Goal: Use online tool/utility: Utilize a website feature to perform a specific function

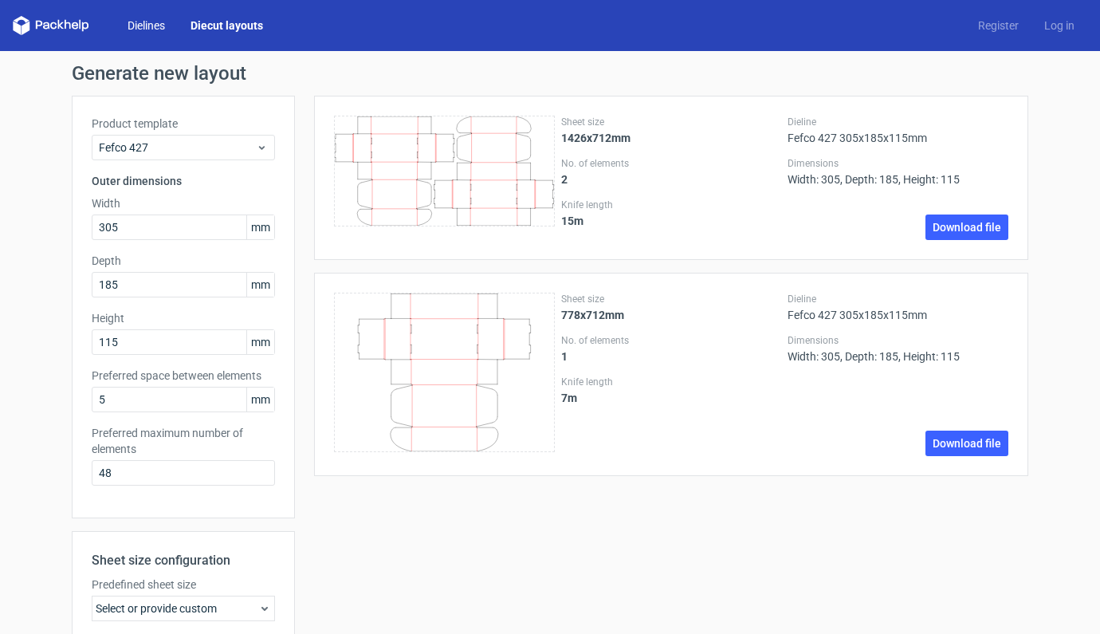
click at [144, 33] on link "Dielines" at bounding box center [146, 26] width 63 height 16
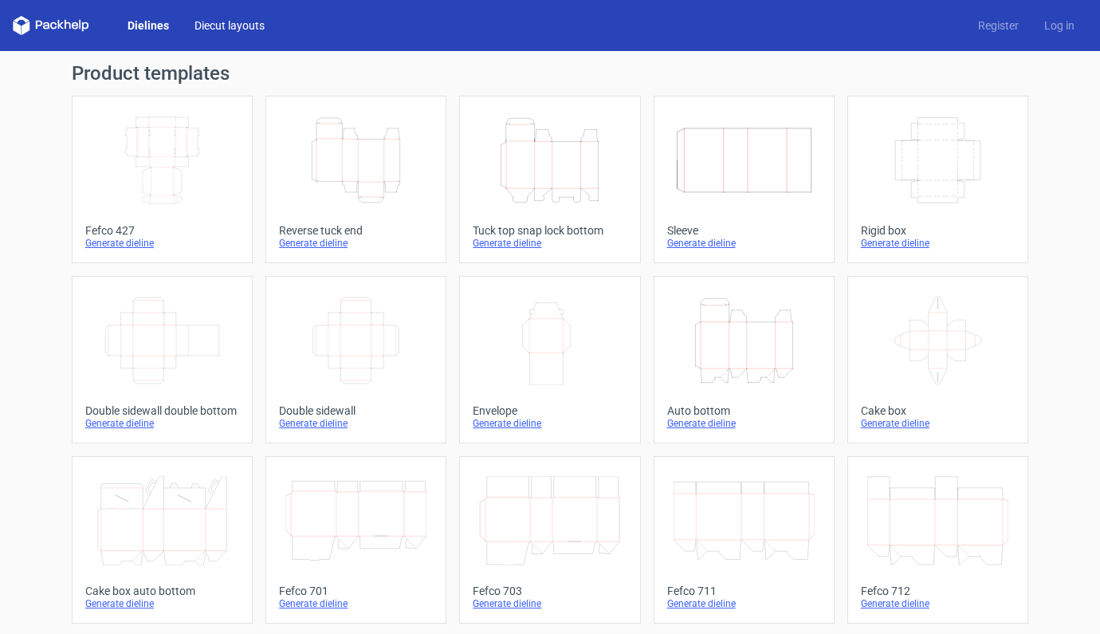
click at [221, 20] on link "Diecut layouts" at bounding box center [230, 26] width 96 height 16
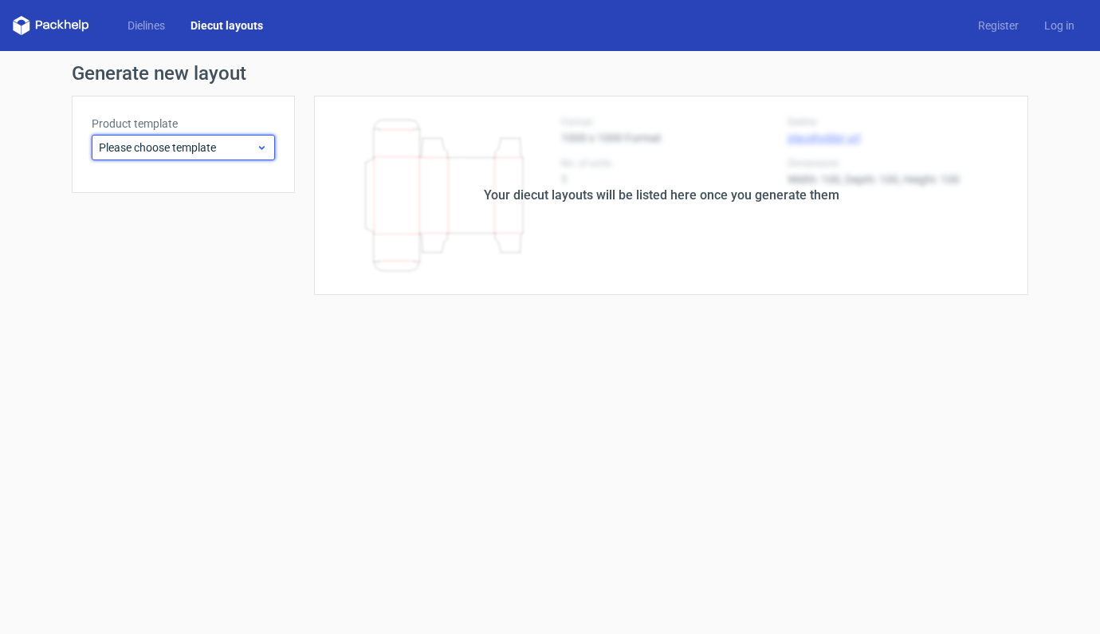
click at [250, 144] on span "Please choose template" at bounding box center [177, 147] width 157 height 16
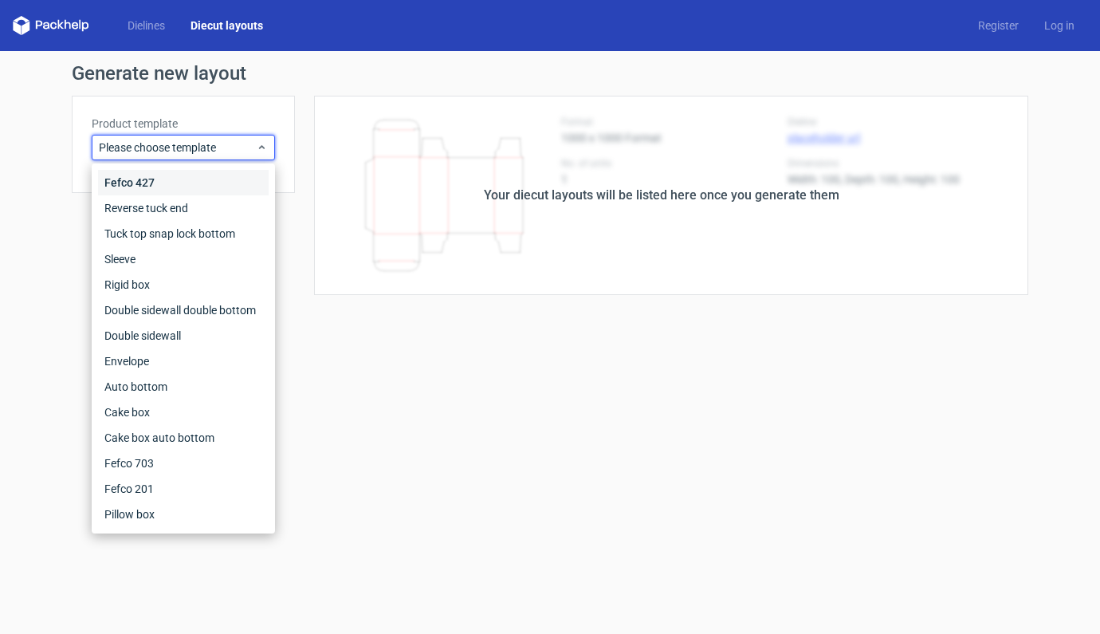
click at [133, 181] on div "Fefco 427" at bounding box center [183, 183] width 171 height 26
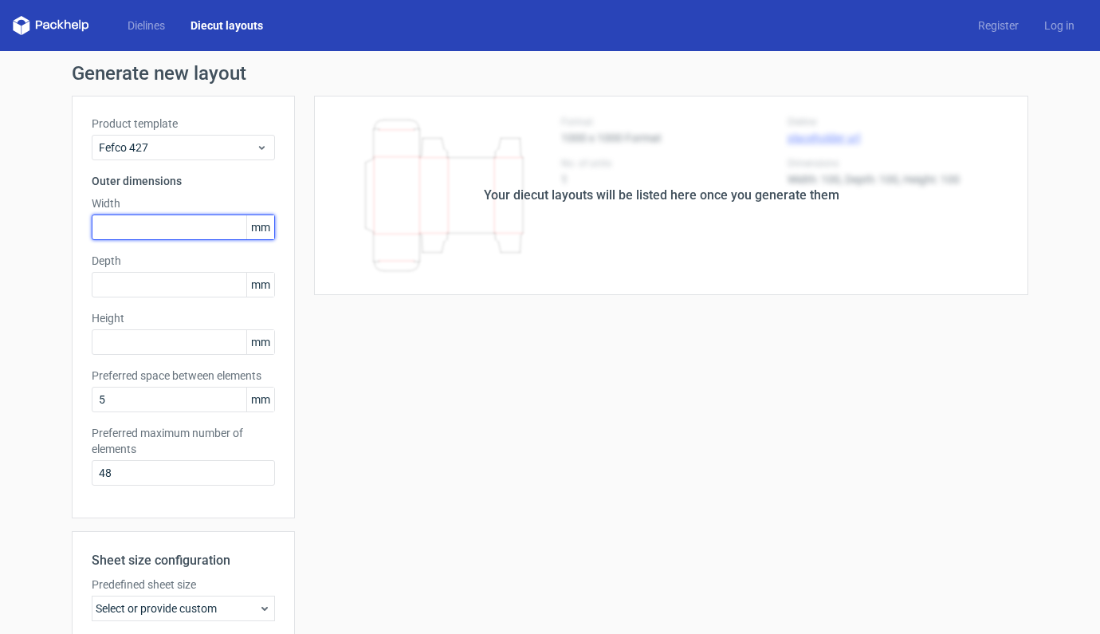
click at [155, 232] on input "text" at bounding box center [183, 227] width 183 height 26
type input "405"
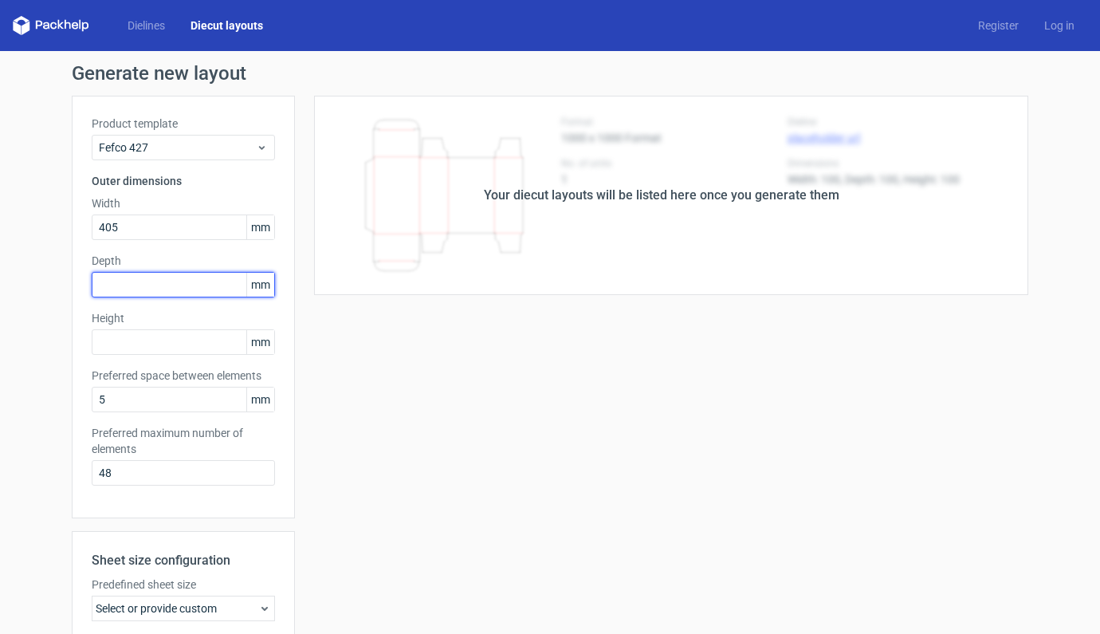
click at [144, 287] on input "text" at bounding box center [183, 285] width 183 height 26
type input "305"
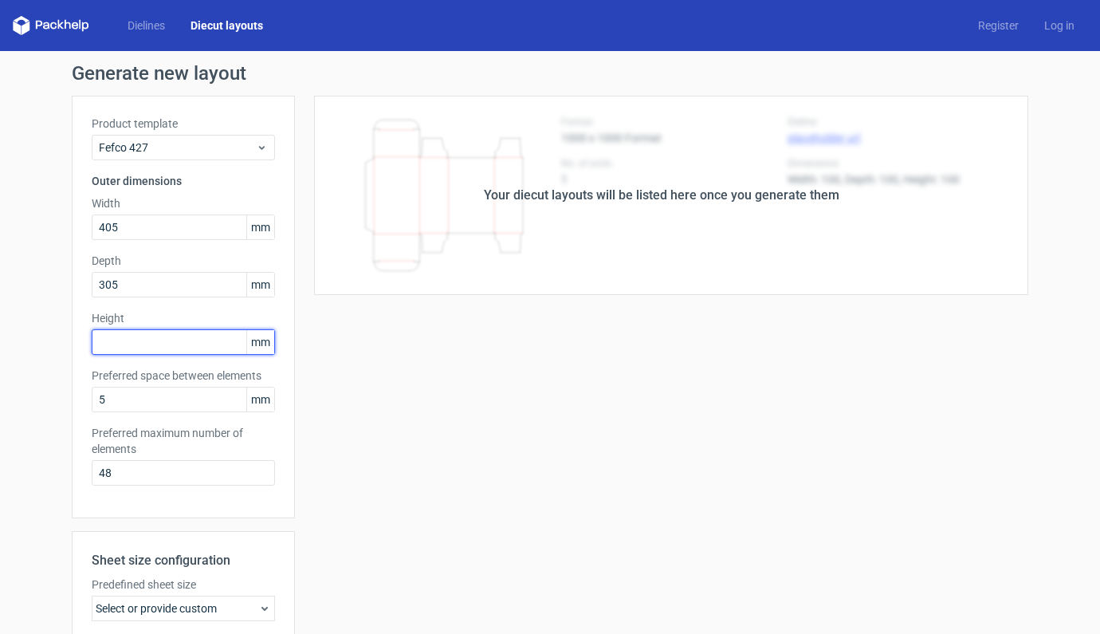
click at [135, 336] on input "text" at bounding box center [183, 342] width 183 height 26
type input "25"
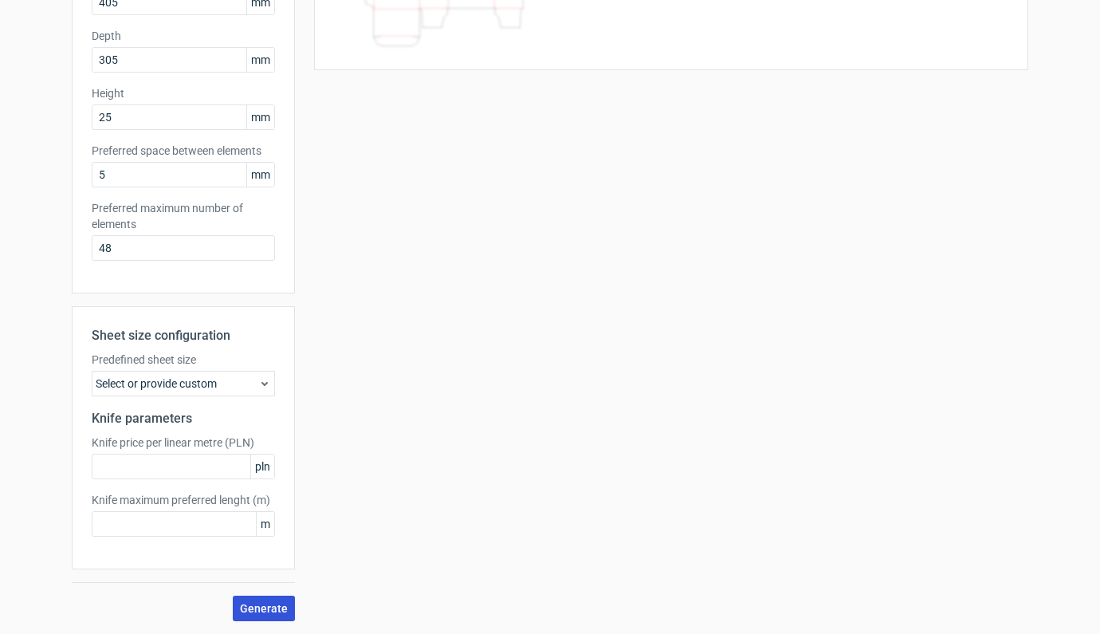
click at [273, 608] on span "Generate" at bounding box center [264, 608] width 48 height 11
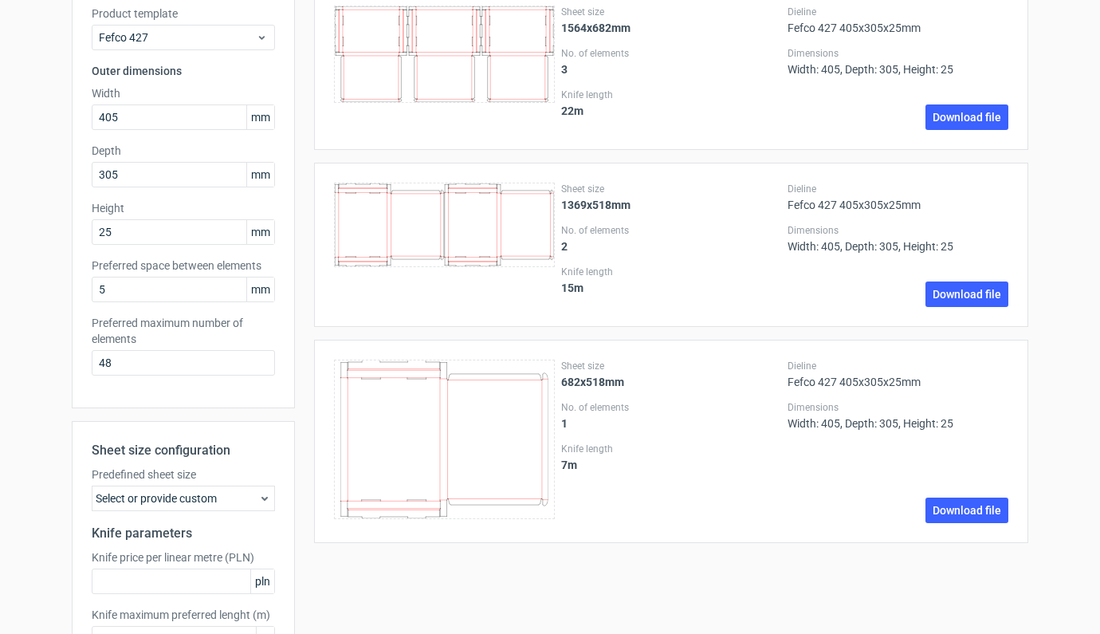
scroll to position [0, 0]
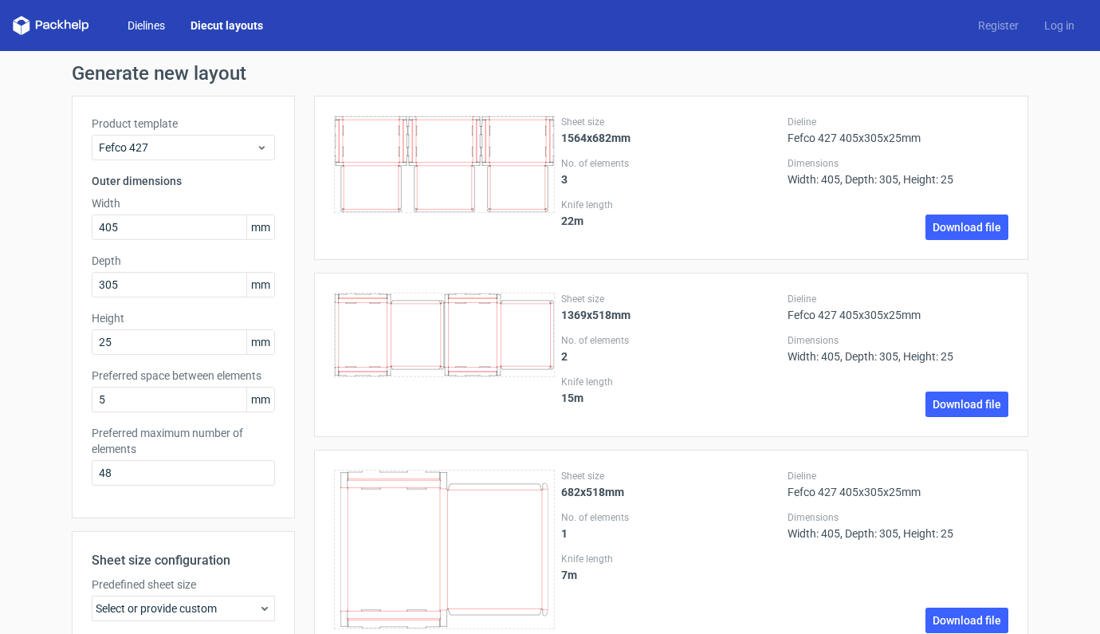
click at [140, 28] on link "Dielines" at bounding box center [146, 26] width 63 height 16
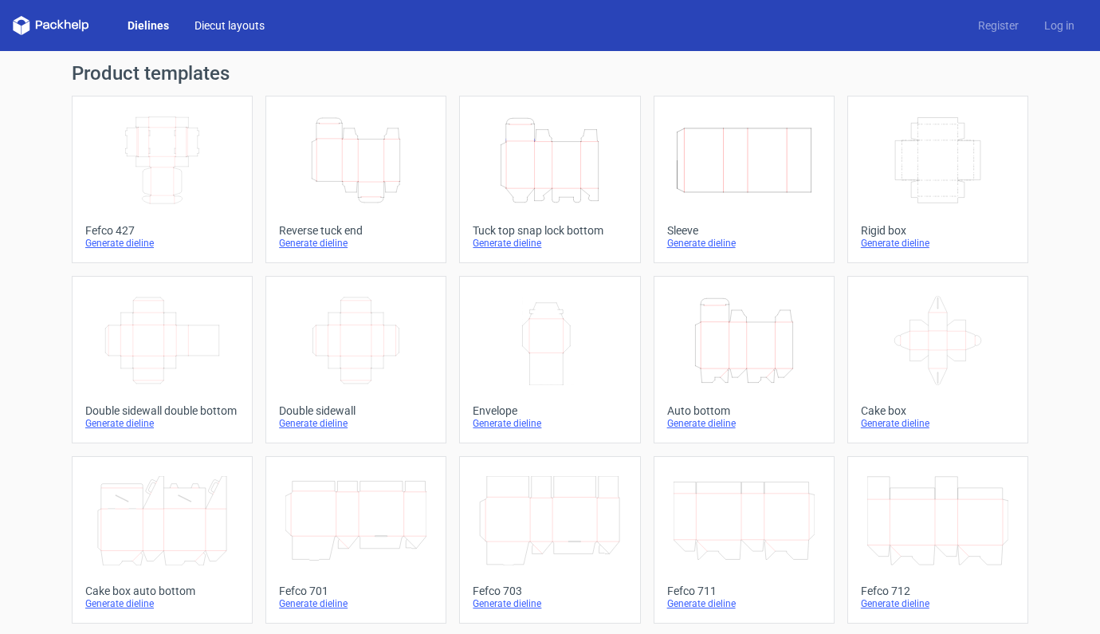
click at [226, 22] on link "Diecut layouts" at bounding box center [230, 26] width 96 height 16
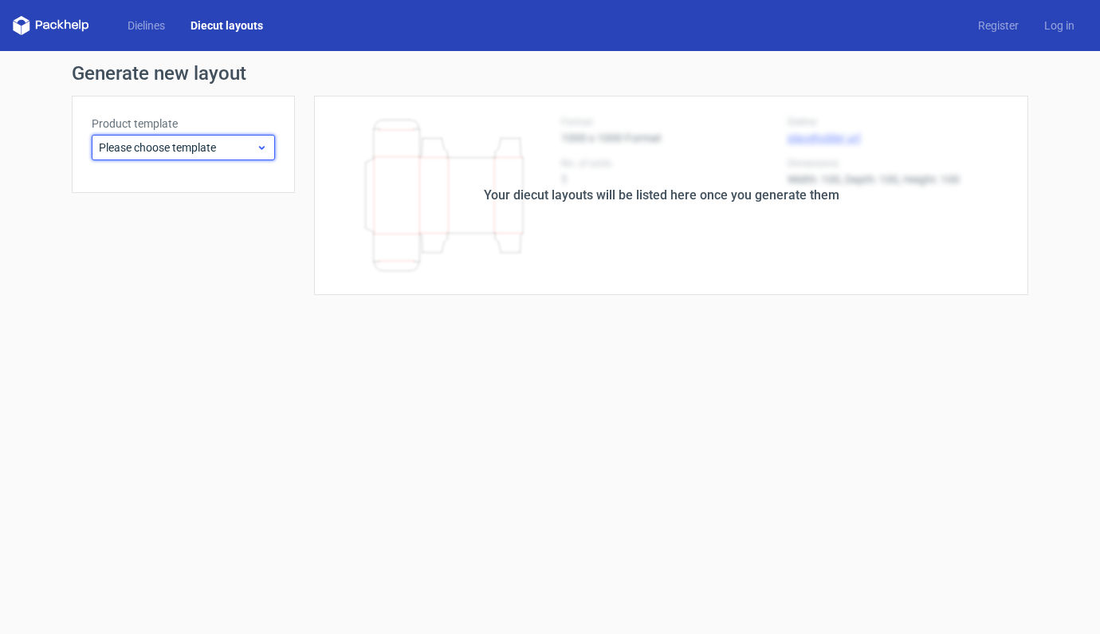
click at [256, 147] on icon at bounding box center [262, 147] width 12 height 13
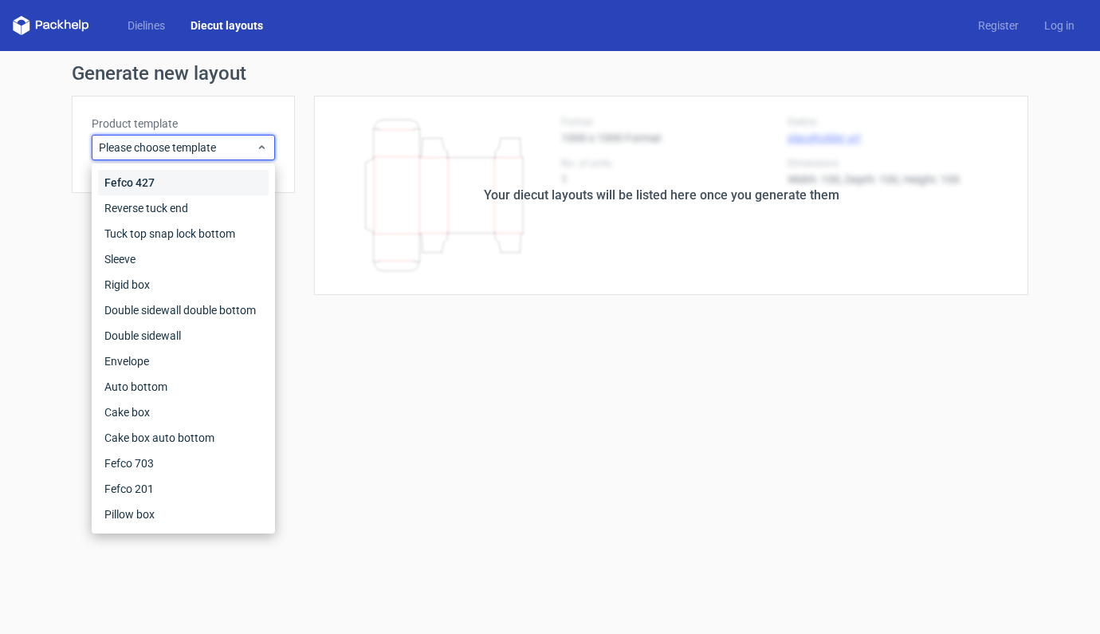
click at [141, 181] on div "Fefco 427" at bounding box center [183, 183] width 171 height 26
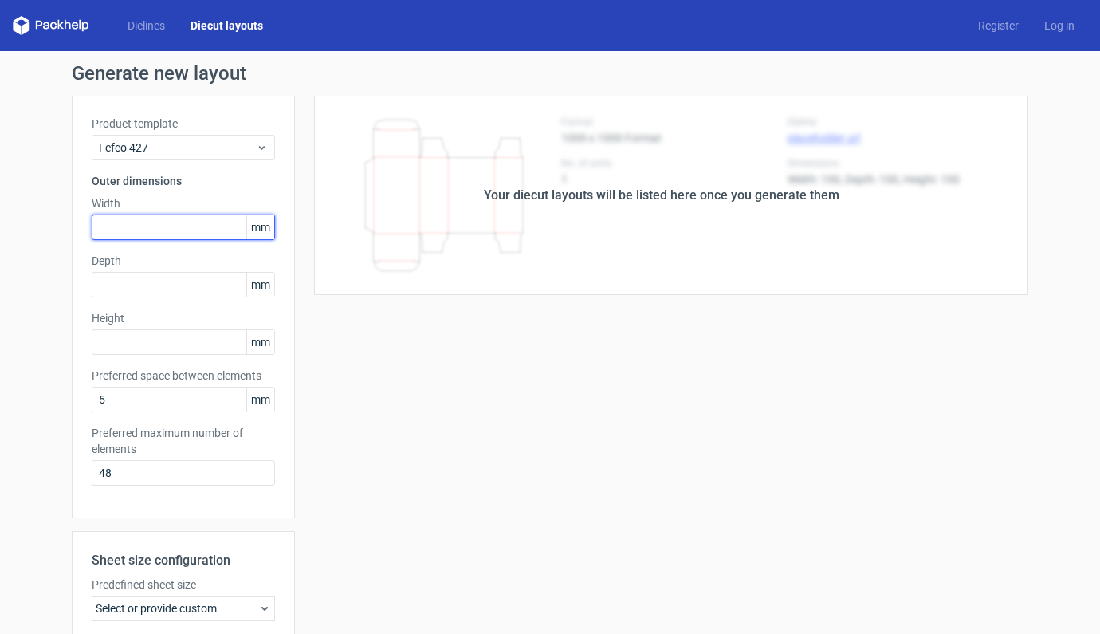
click at [116, 231] on input "text" at bounding box center [183, 227] width 183 height 26
type input "245"
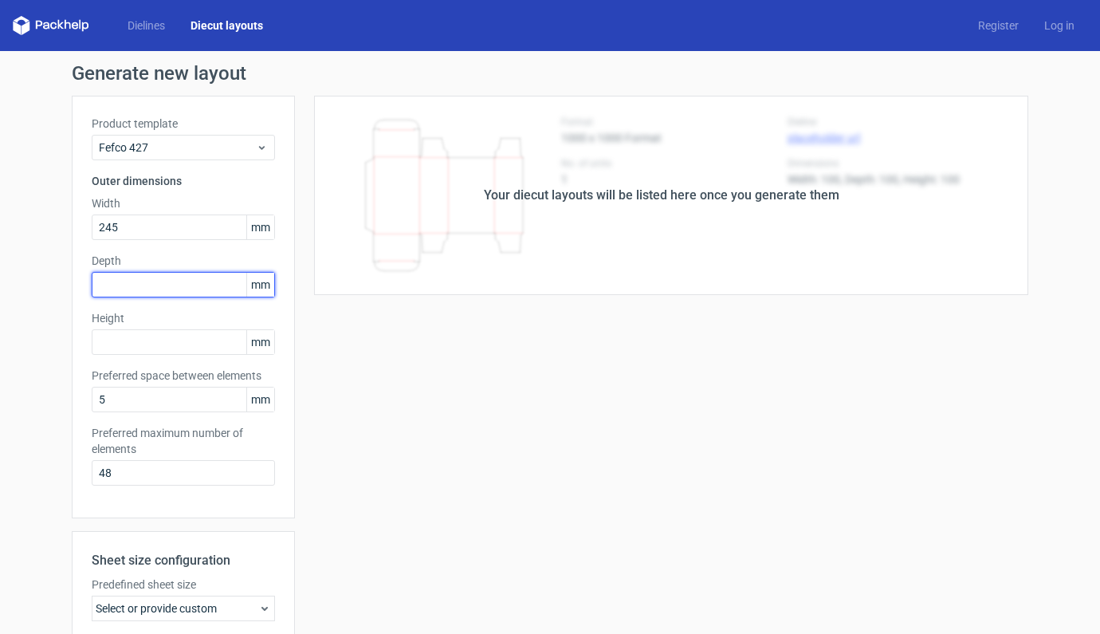
click at [132, 286] on input "text" at bounding box center [183, 285] width 183 height 26
type input "365"
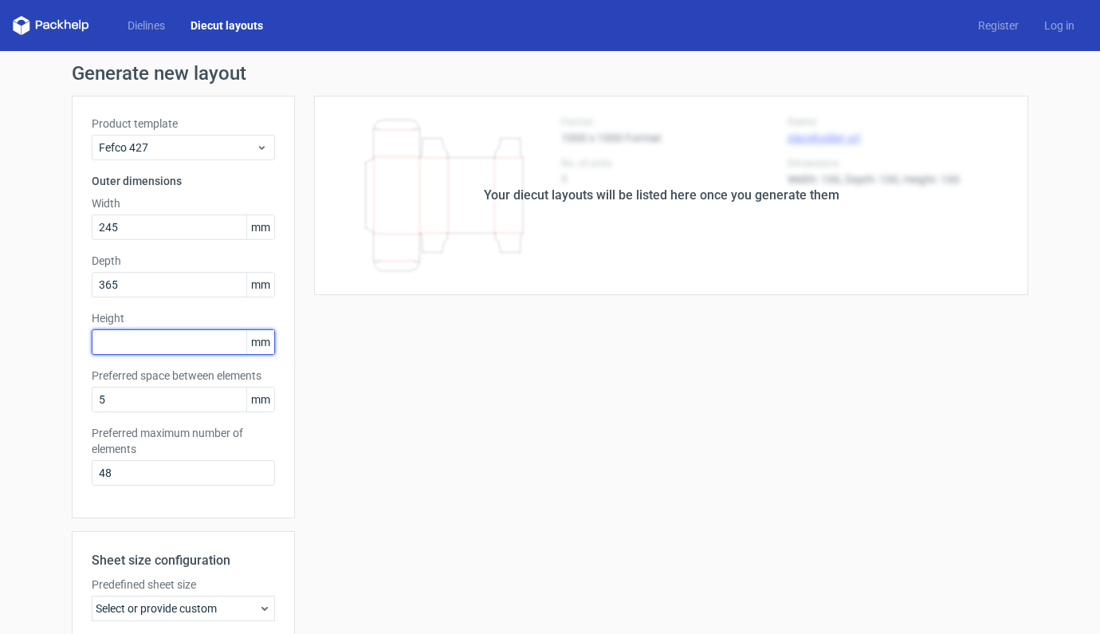
click at [137, 336] on input "text" at bounding box center [183, 342] width 183 height 26
type input "125"
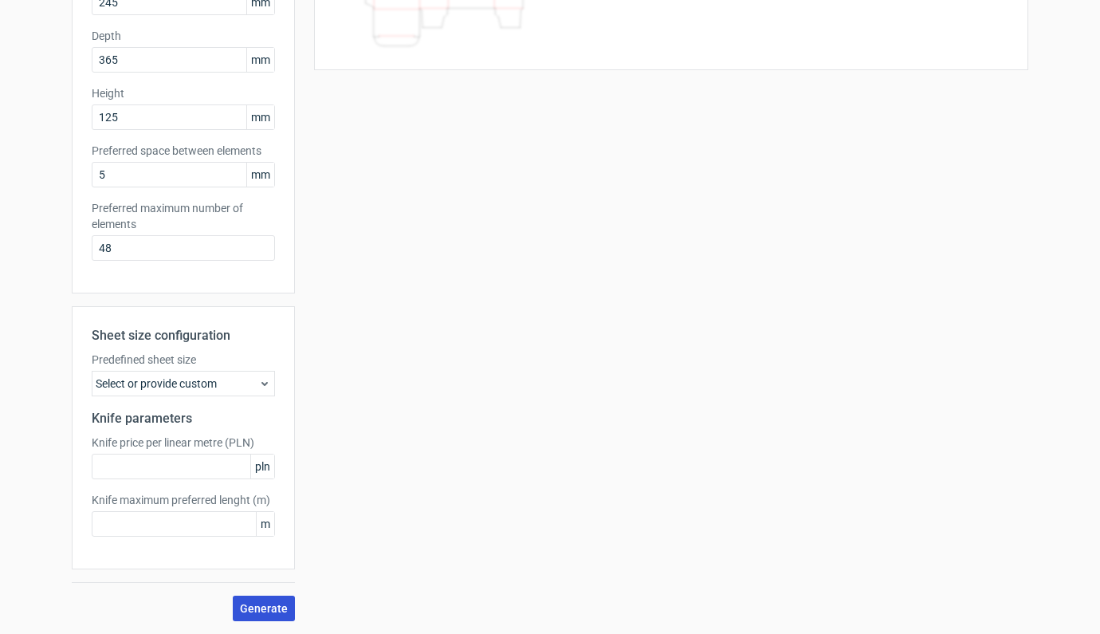
click at [261, 612] on span "Generate" at bounding box center [264, 608] width 48 height 11
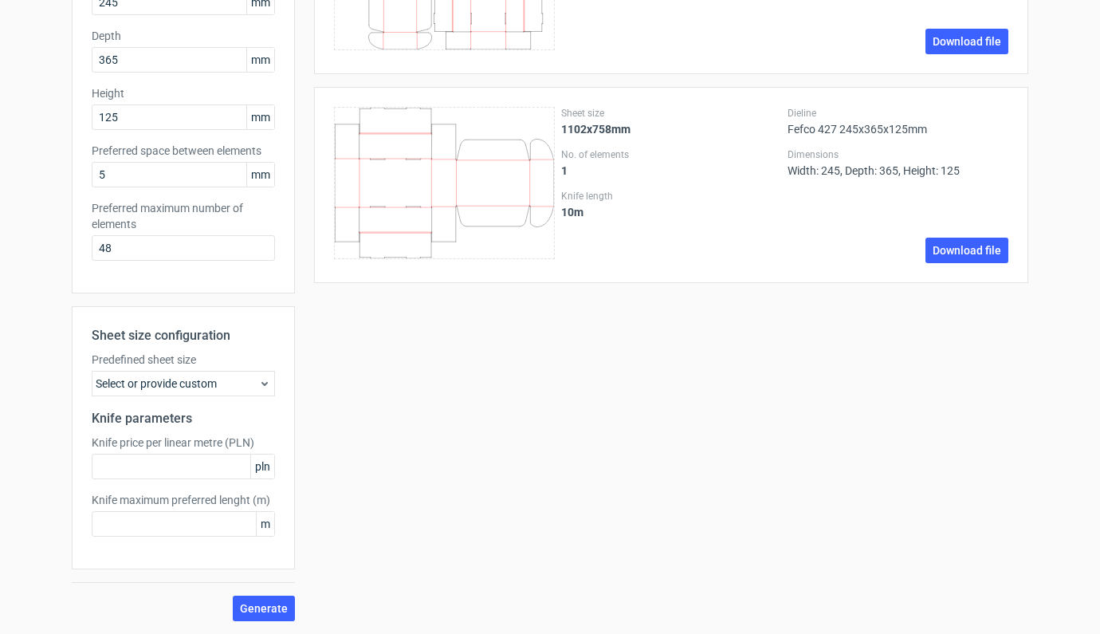
scroll to position [0, 0]
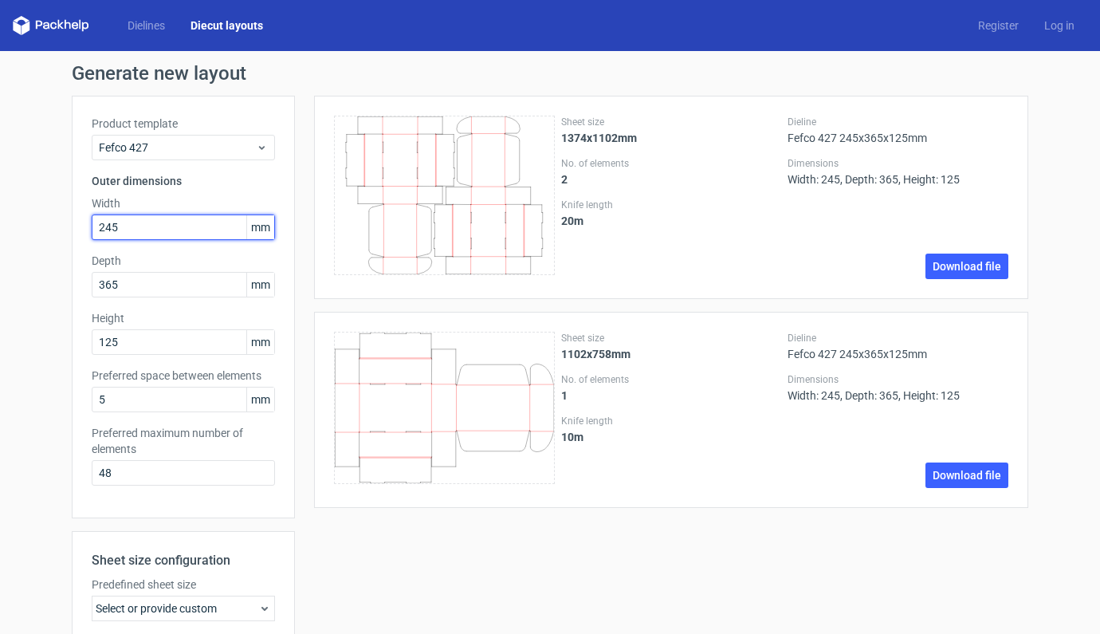
drag, startPoint x: 149, startPoint y: 225, endPoint x: 36, endPoint y: 224, distance: 113.2
click at [36, 224] on div "Generate new layout Product template Fefco 427 Outer dimensions Width 245 mm De…" at bounding box center [550, 454] width 1100 height 807
type input "305"
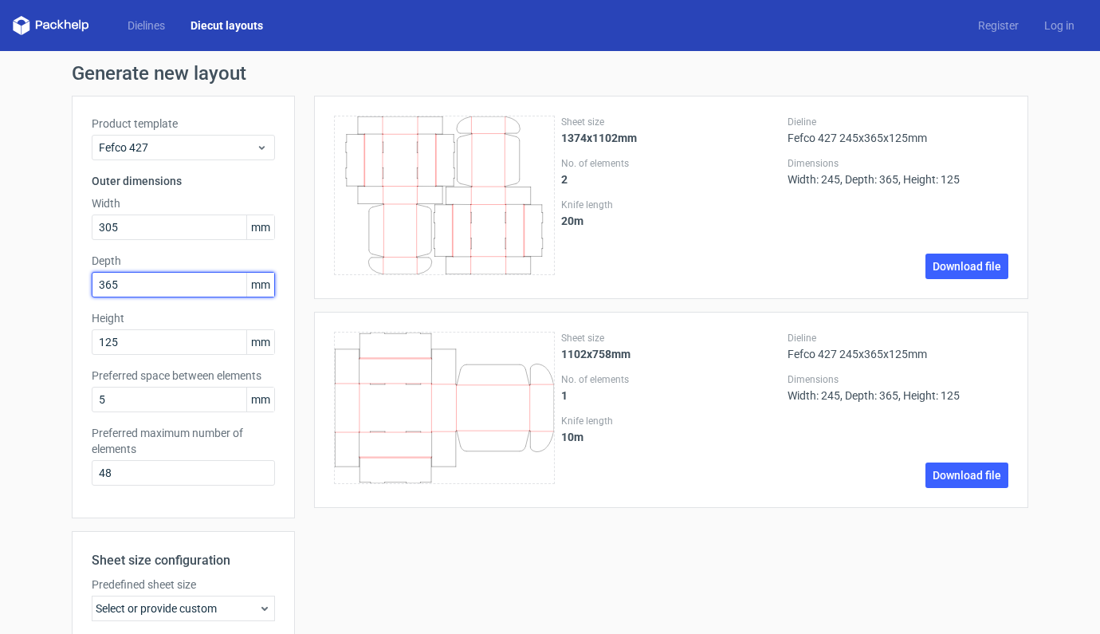
drag, startPoint x: 139, startPoint y: 288, endPoint x: 9, endPoint y: 282, distance: 130.0
click at [10, 283] on div "Generate new layout Product template Fefco 427 Outer dimensions Width 305 mm De…" at bounding box center [550, 454] width 1100 height 807
type input "185"
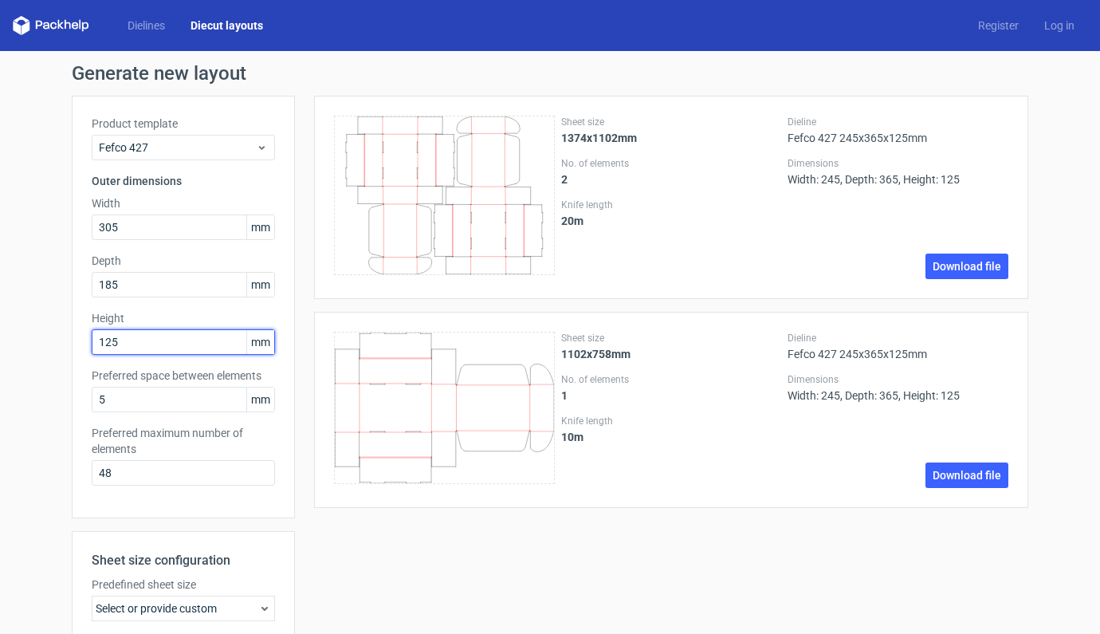
drag, startPoint x: 145, startPoint y: 342, endPoint x: 35, endPoint y: 345, distance: 110.0
click at [35, 345] on div "Generate new layout Product template Fefco 427 Outer dimensions Width 305 mm De…" at bounding box center [550, 454] width 1100 height 807
type input "115"
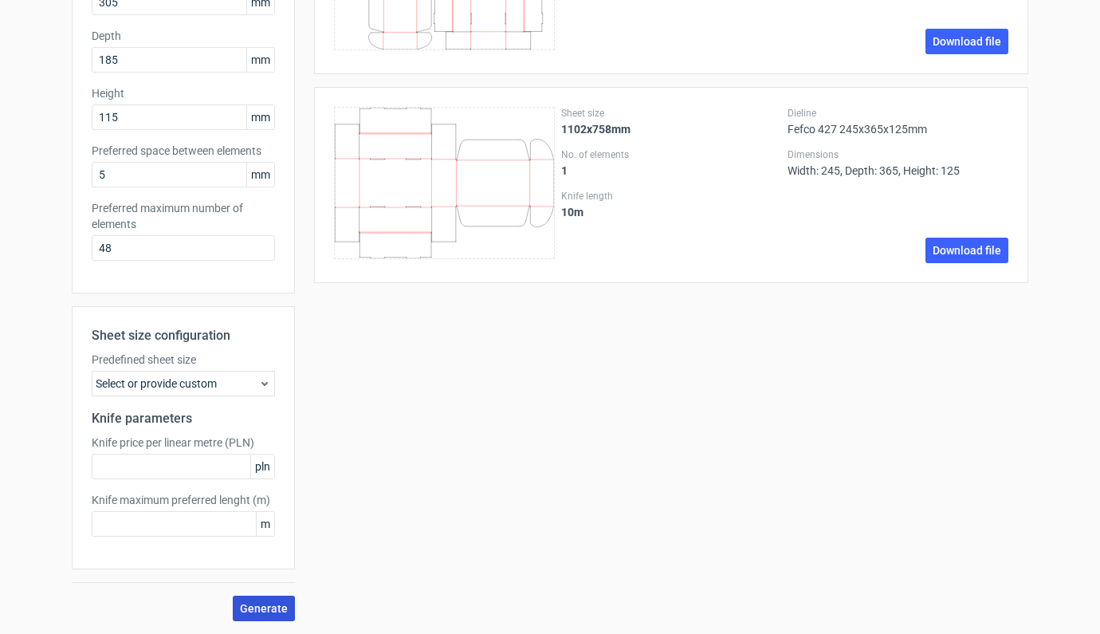
click at [279, 614] on span "Generate" at bounding box center [264, 608] width 48 height 11
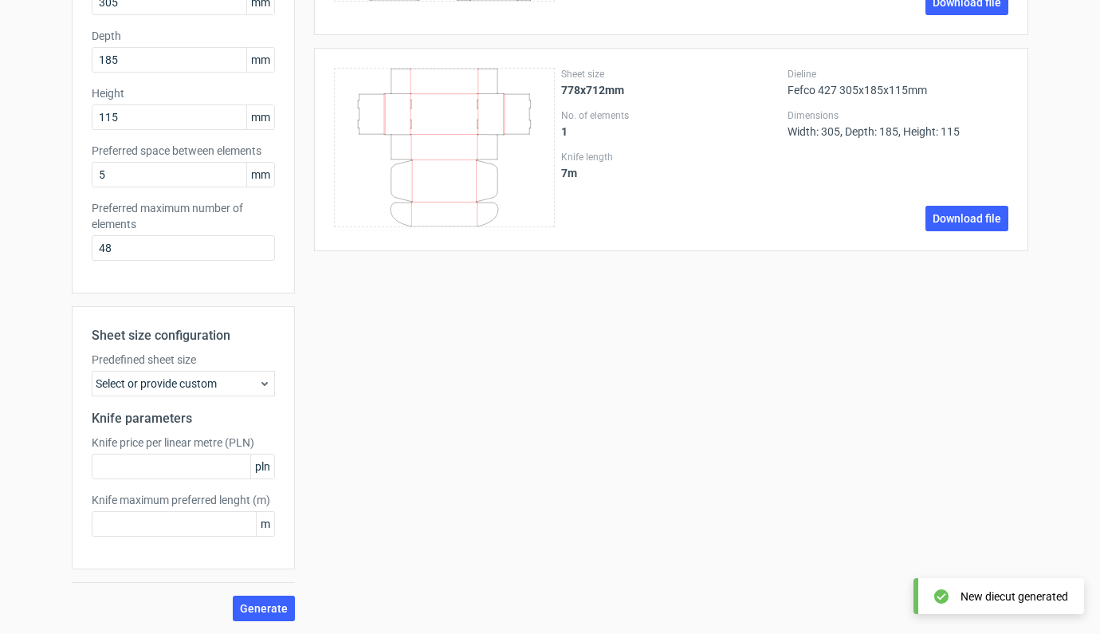
scroll to position [0, 0]
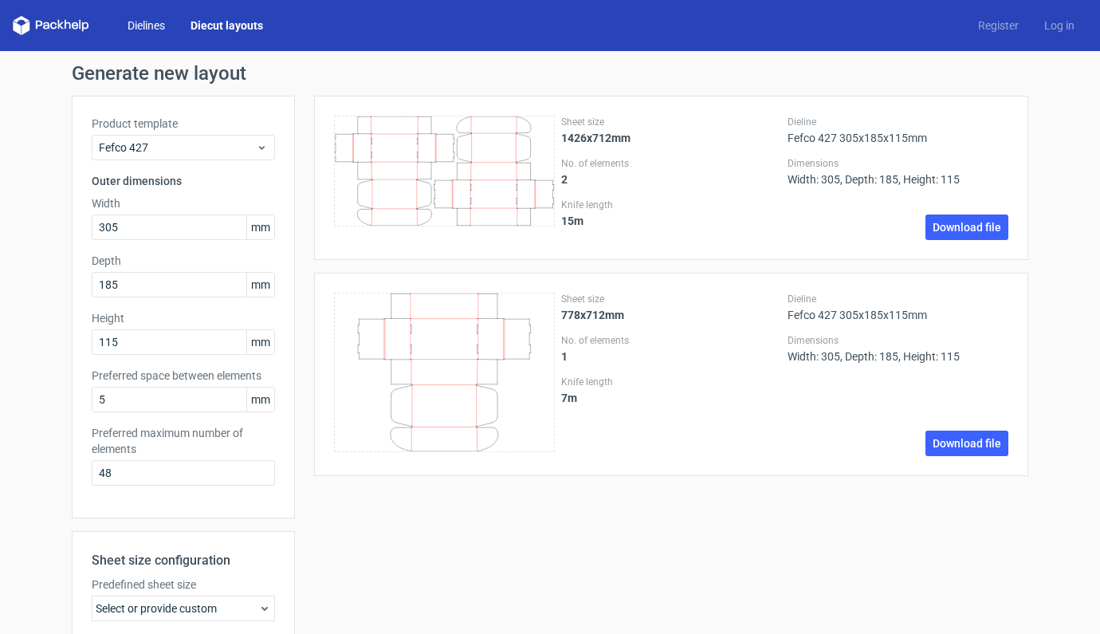
click at [147, 29] on link "Dielines" at bounding box center [146, 26] width 63 height 16
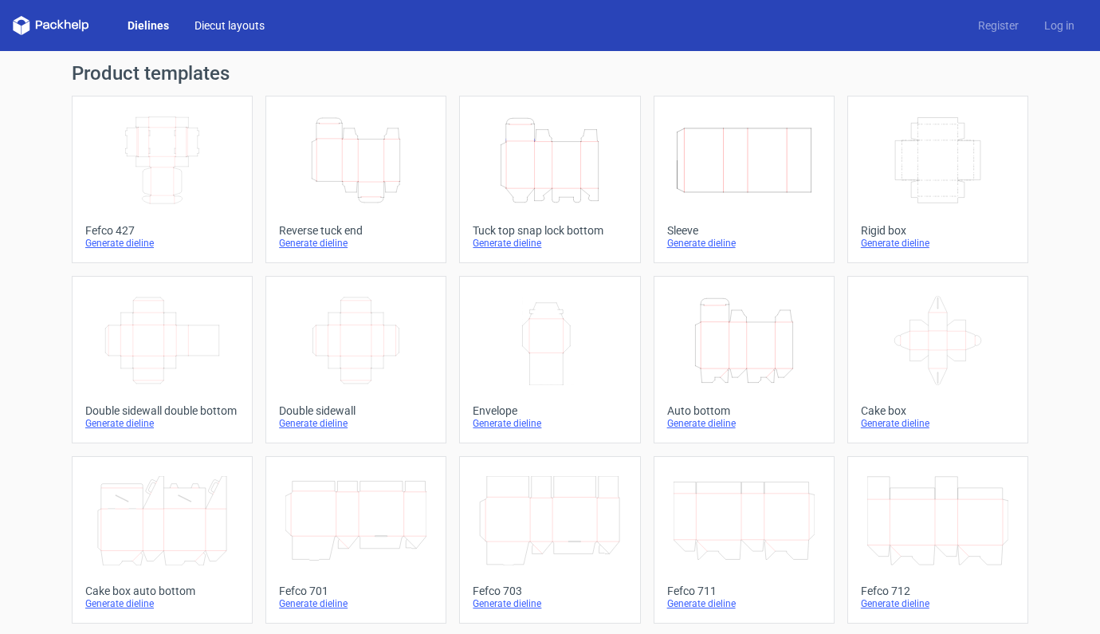
click at [226, 26] on link "Diecut layouts" at bounding box center [230, 26] width 96 height 16
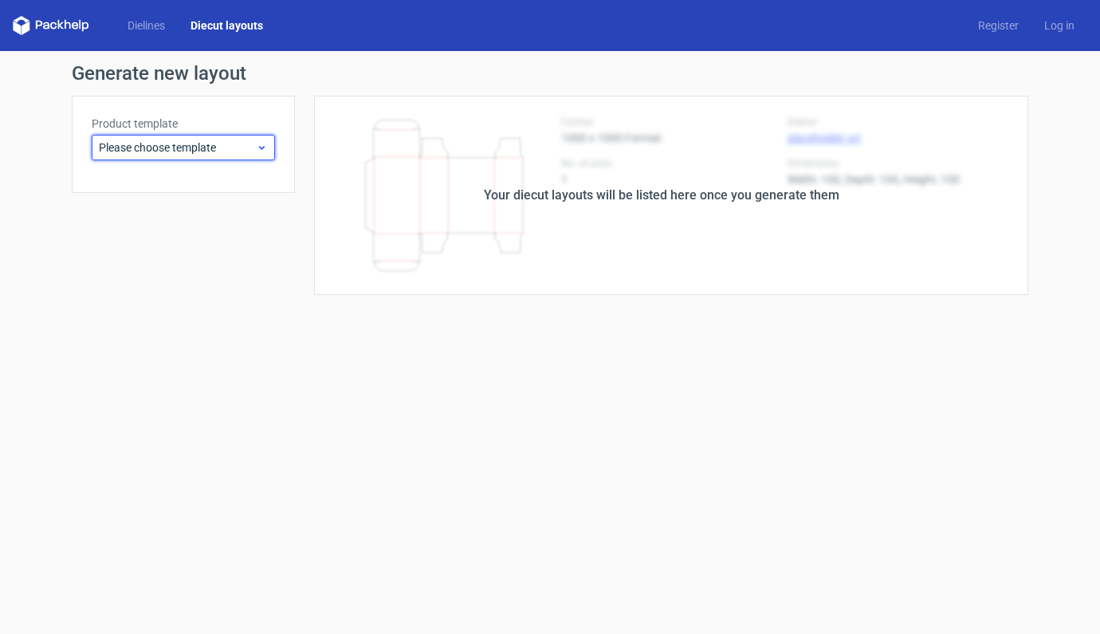
click at [216, 152] on span "Please choose template" at bounding box center [177, 147] width 157 height 16
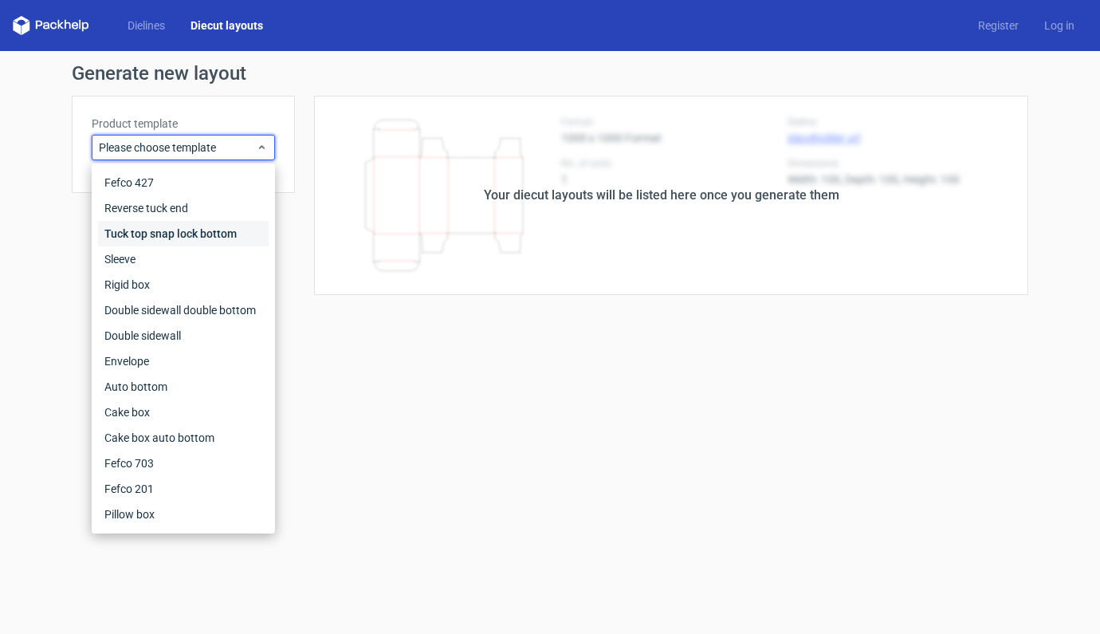
click at [146, 240] on div "Tuck top snap lock bottom" at bounding box center [183, 234] width 171 height 26
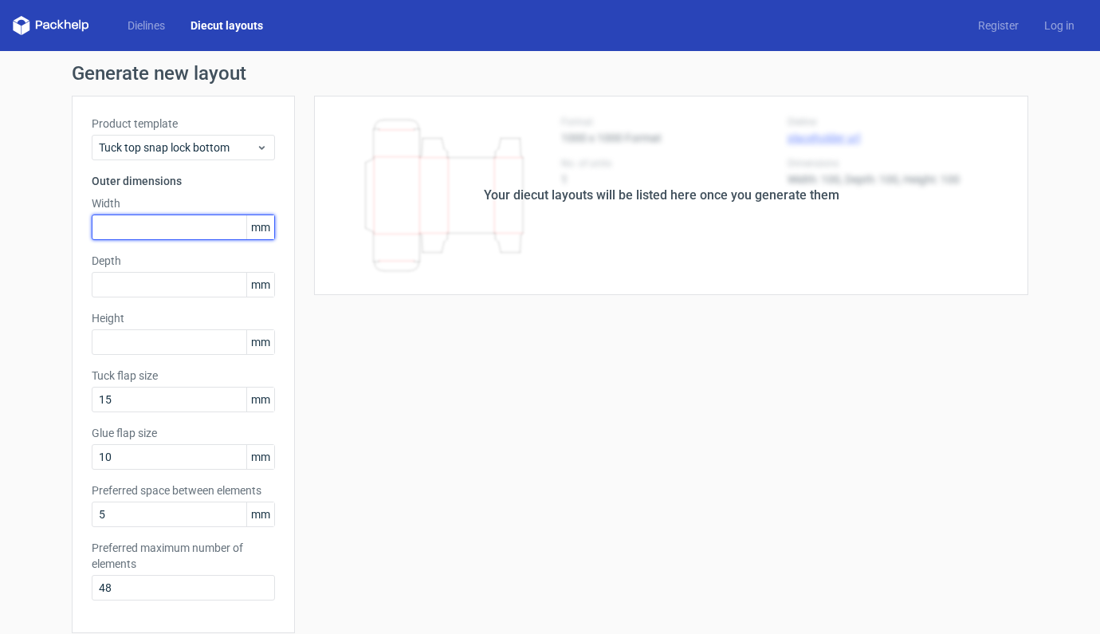
click at [154, 231] on input "text" at bounding box center [183, 227] width 183 height 26
type input "222"
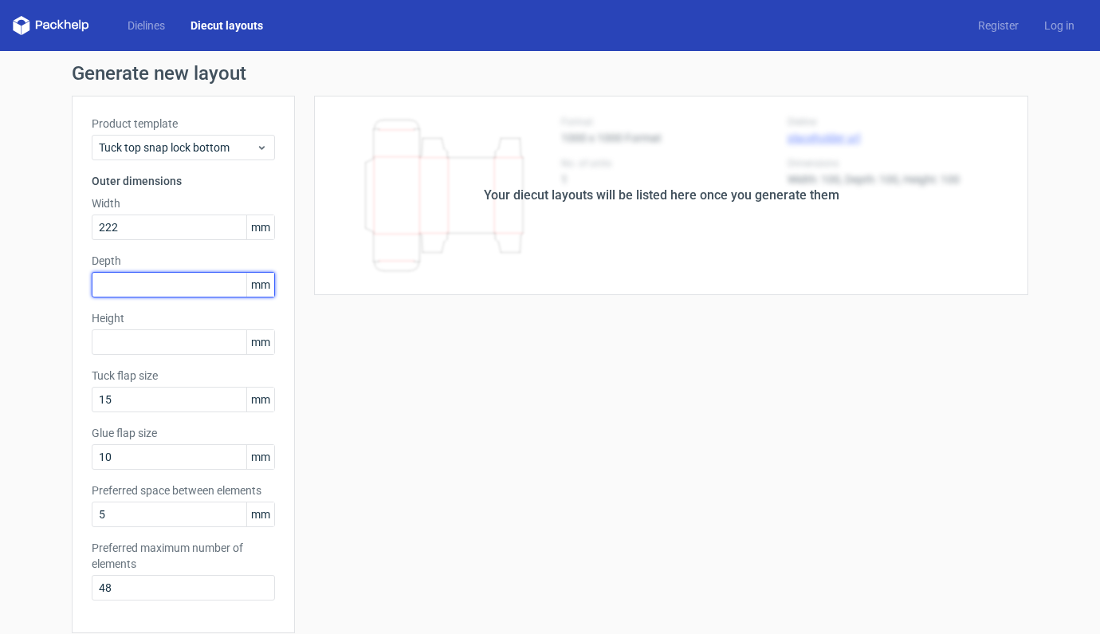
click at [142, 286] on input "text" at bounding box center [183, 285] width 183 height 26
type input "222"
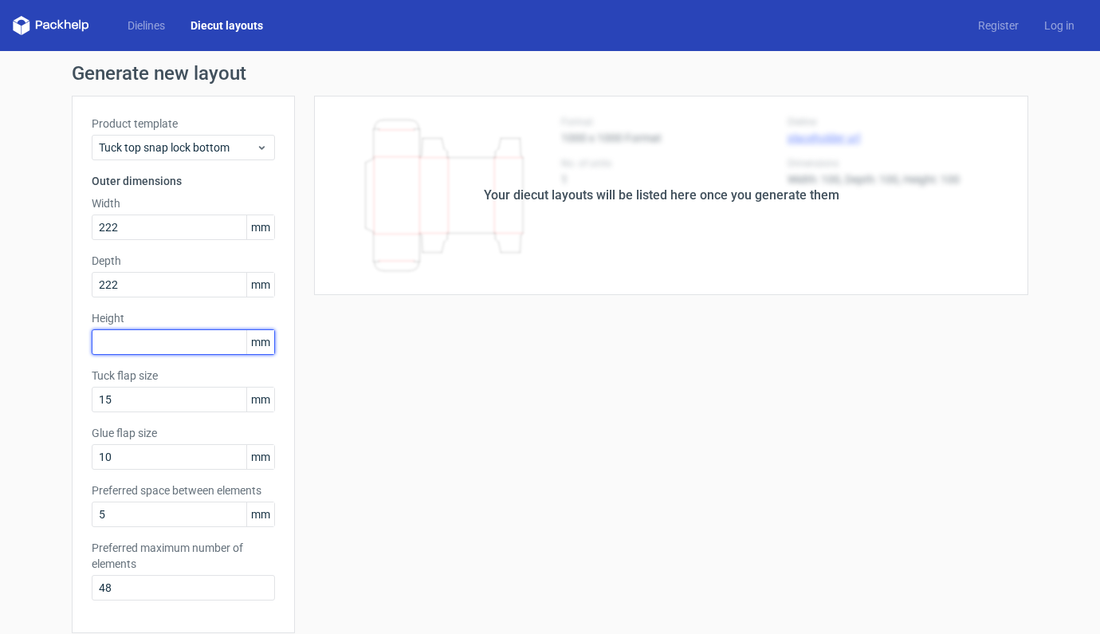
click at [143, 351] on input "text" at bounding box center [183, 342] width 183 height 26
type input "222"
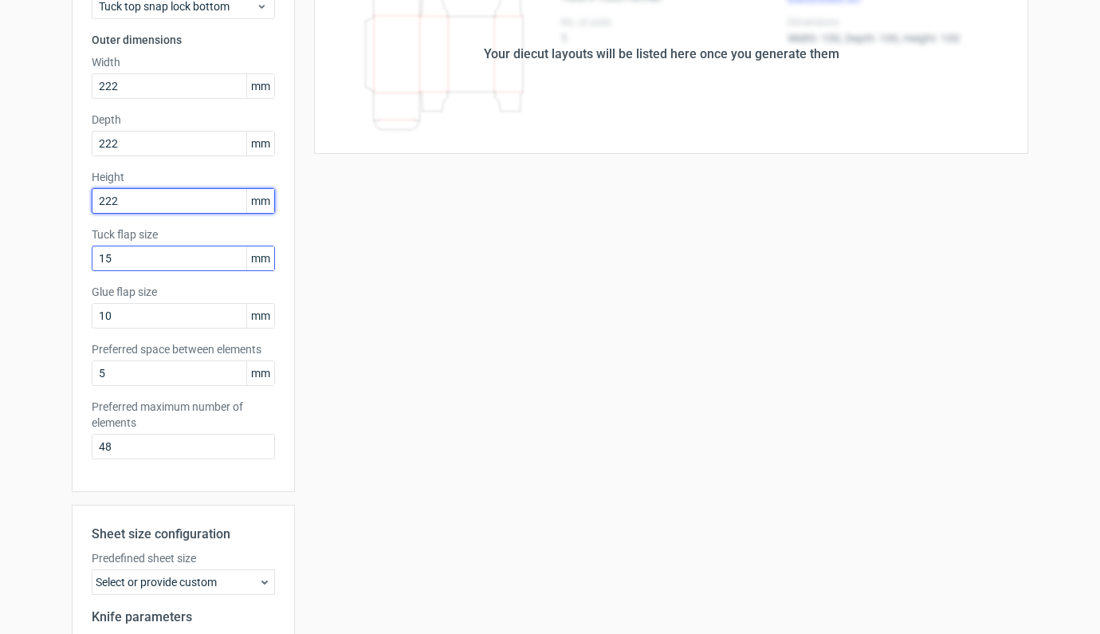
scroll to position [340, 0]
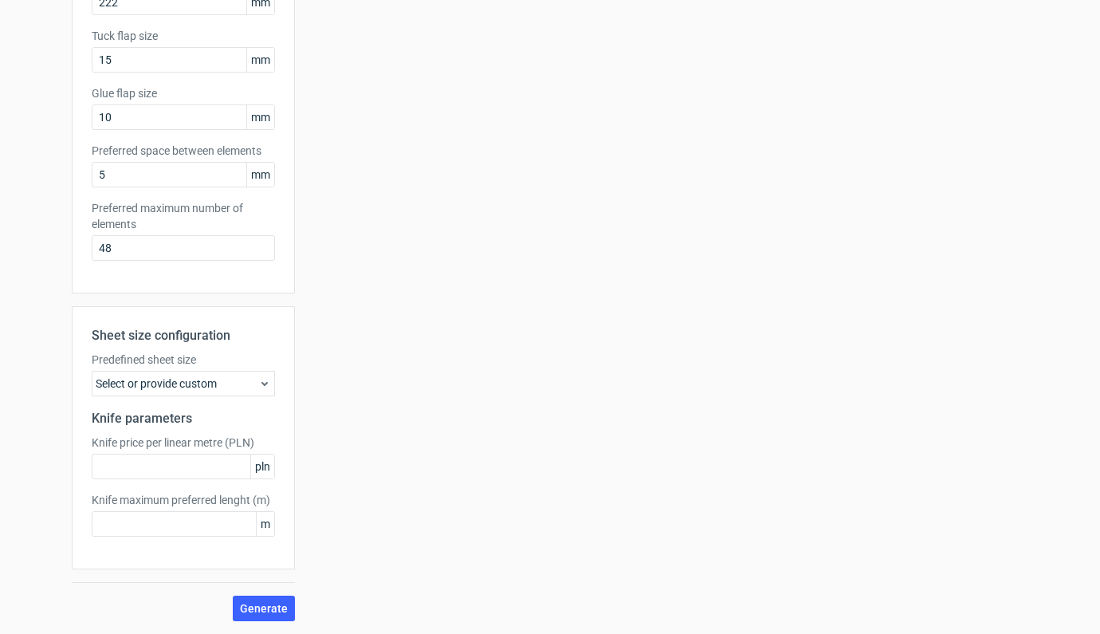
click at [257, 625] on div "Generate new layout Product template Tuck top snap lock bottom Outer dimensions…" at bounding box center [550, 172] width 1100 height 922
click at [257, 613] on span "Generate" at bounding box center [264, 608] width 48 height 11
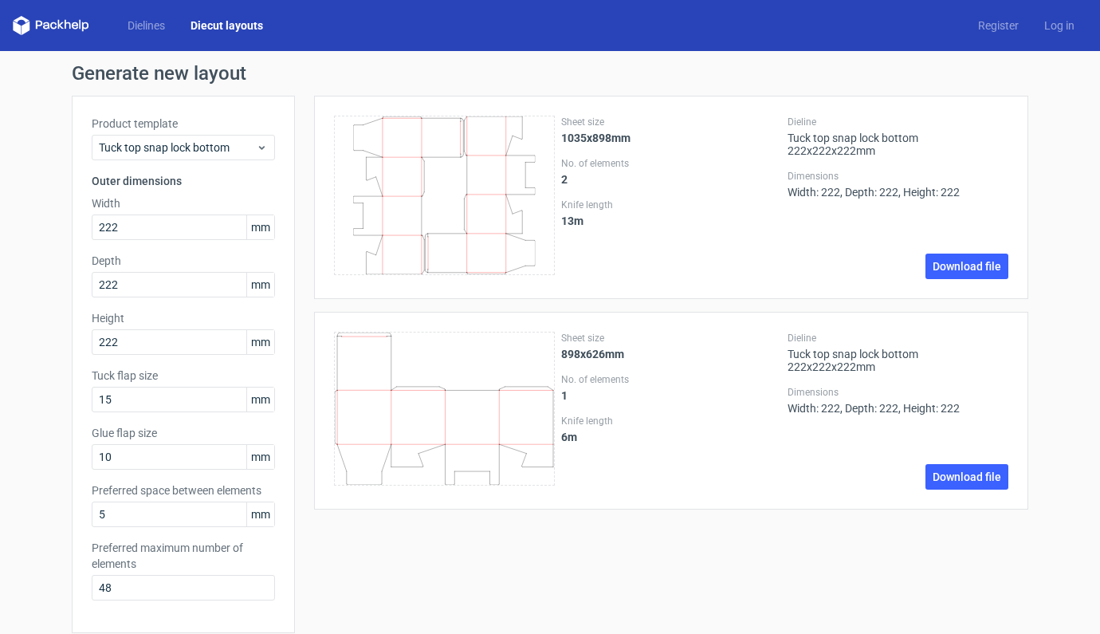
click at [257, 12] on div "Dielines Diecut layouts Register Log in" at bounding box center [550, 25] width 1100 height 51
click at [245, 29] on link "Diecut layouts" at bounding box center [227, 26] width 98 height 16
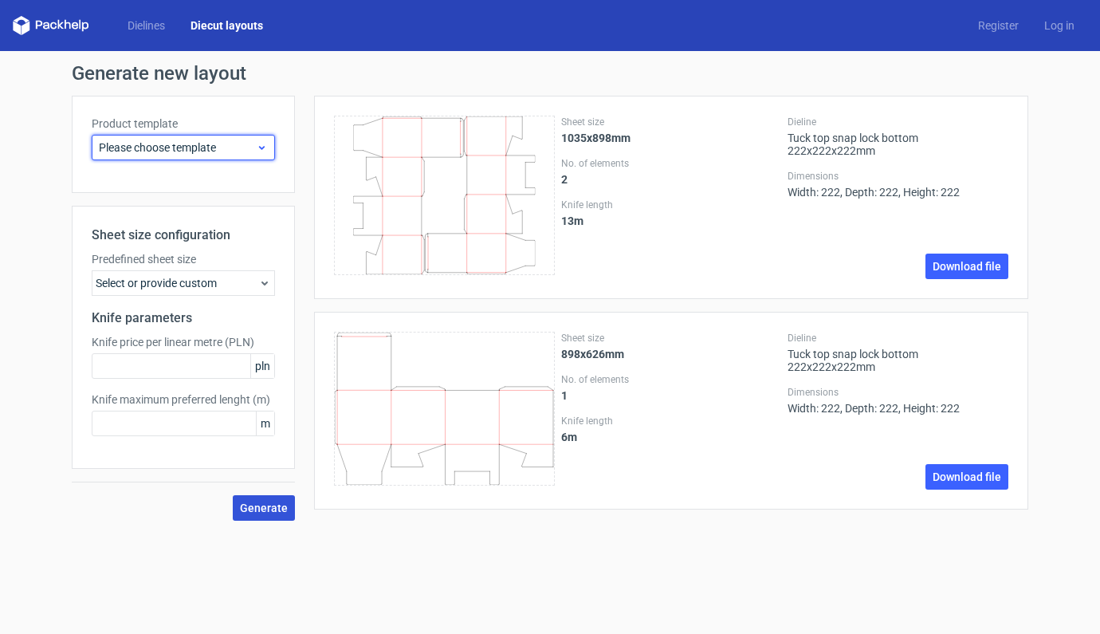
click at [245, 142] on span "Please choose template" at bounding box center [177, 147] width 157 height 16
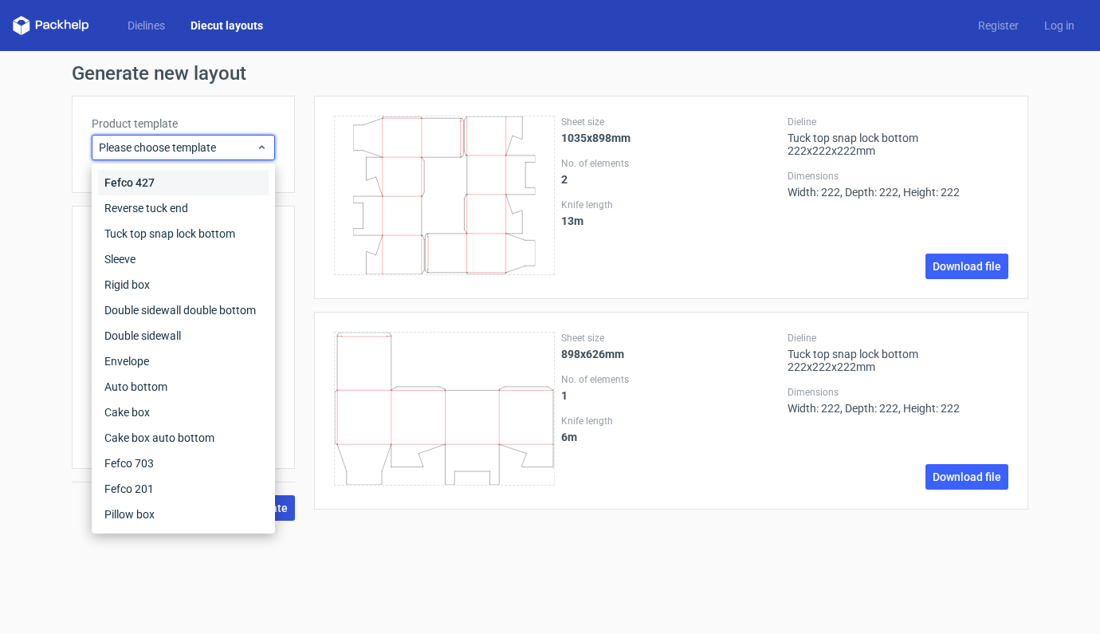
click at [128, 185] on div "Fefco 427" at bounding box center [183, 183] width 171 height 26
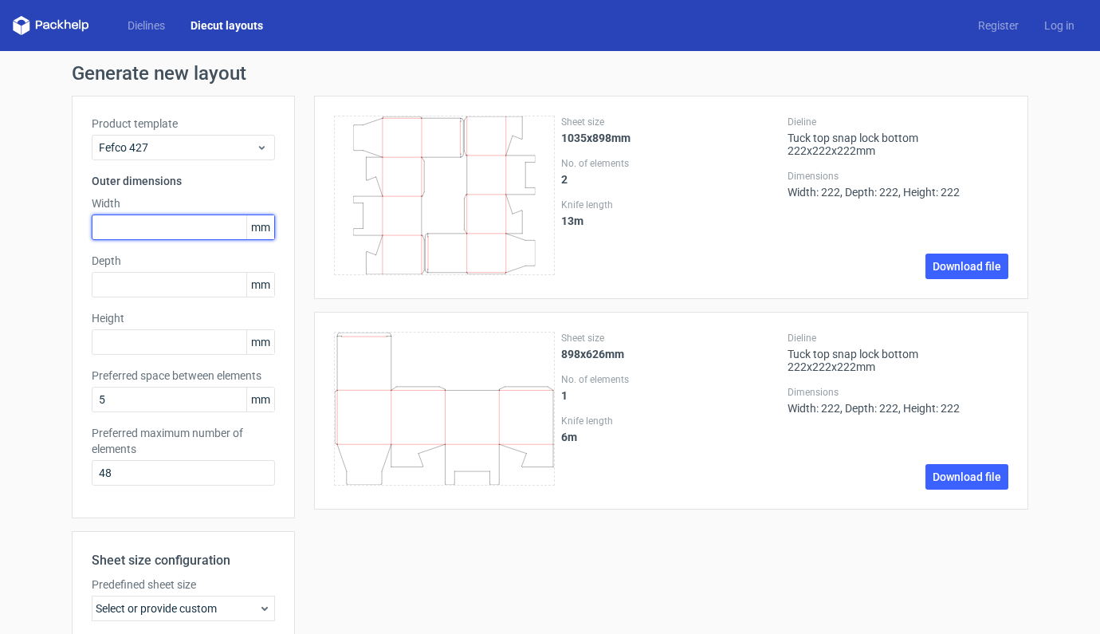
click at [160, 230] on input "text" at bounding box center [183, 227] width 183 height 26
type input "405"
type input "305"
type input "25"
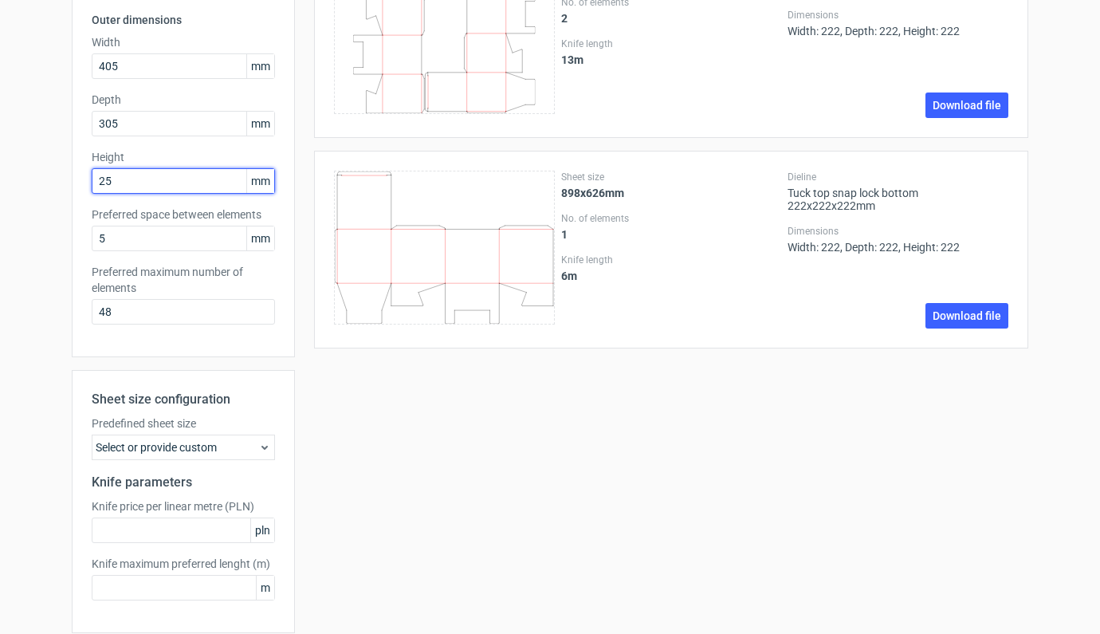
scroll to position [225, 0]
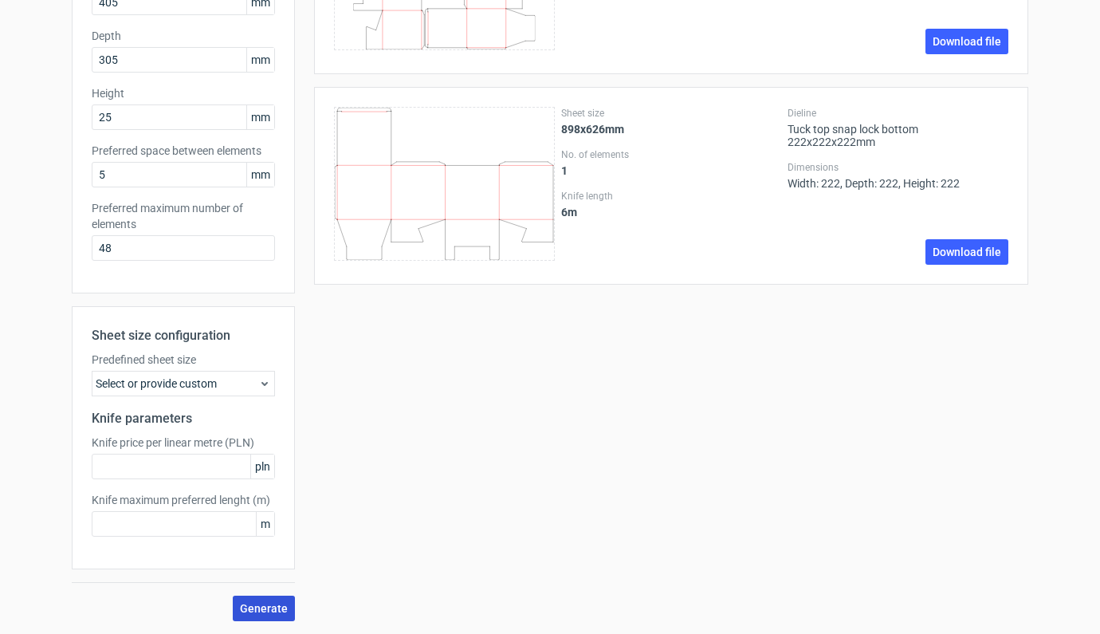
click at [272, 605] on span "Generate" at bounding box center [264, 608] width 48 height 11
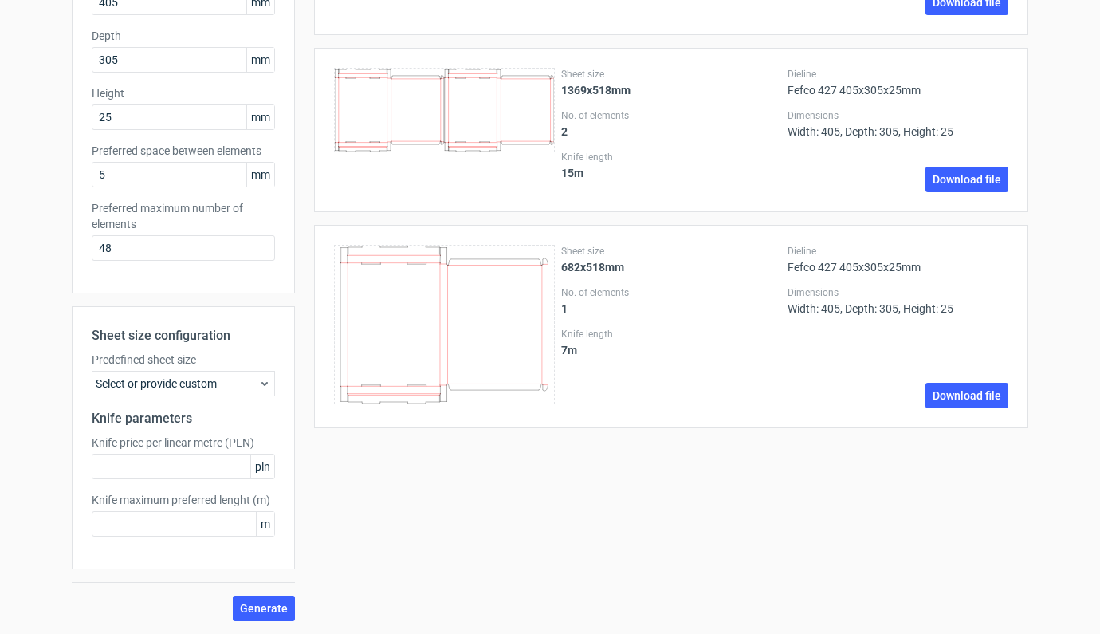
scroll to position [0, 0]
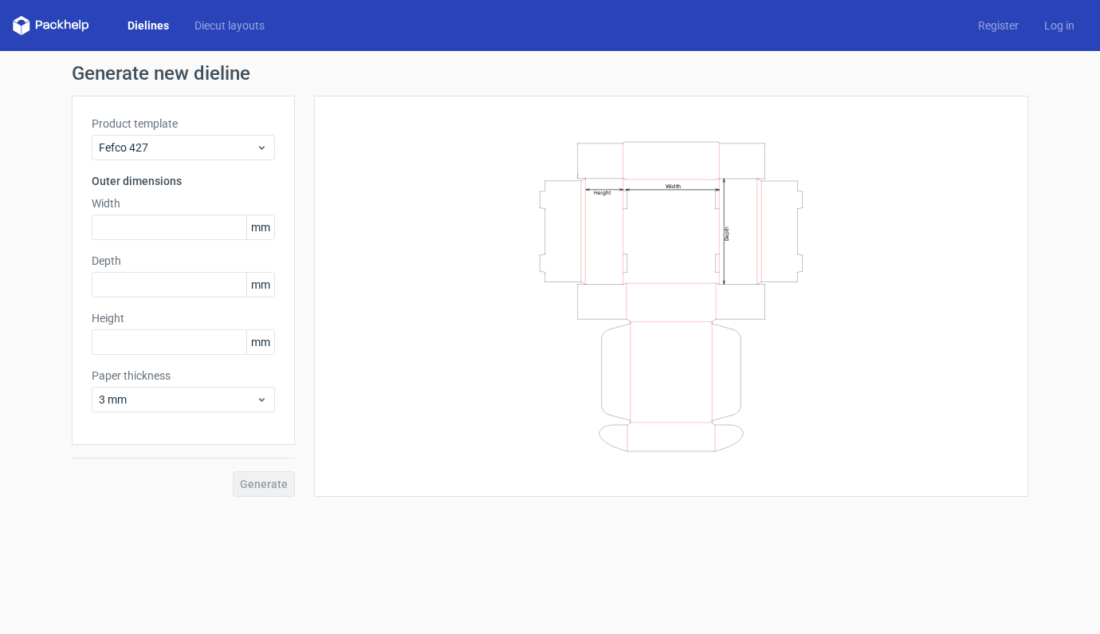
click at [152, 24] on link "Dielines" at bounding box center [148, 26] width 67 height 16
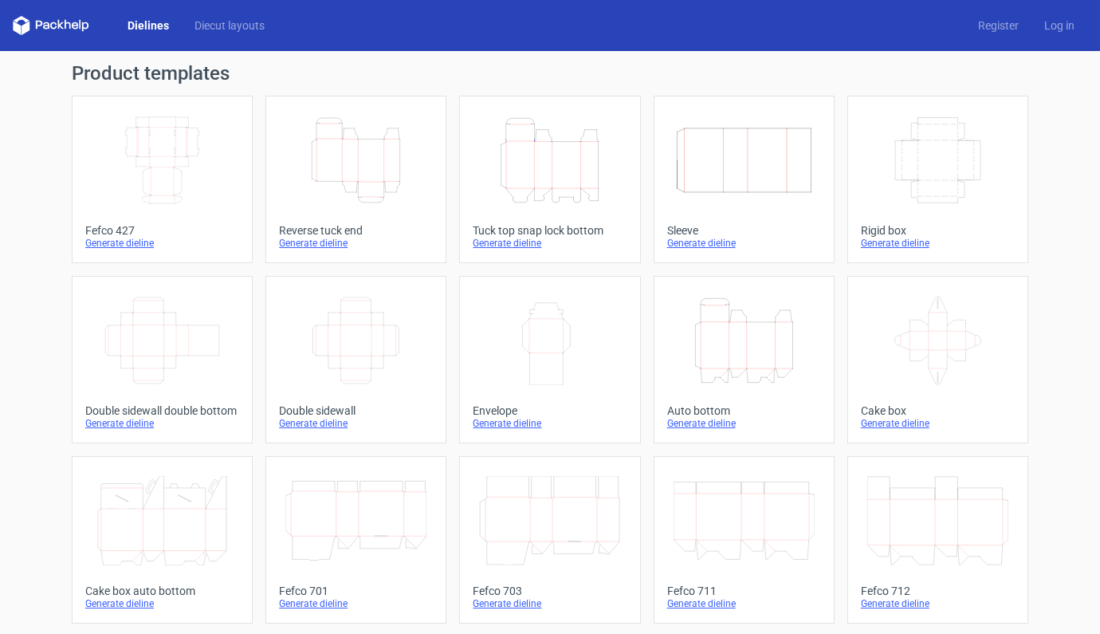
click at [504, 171] on icon "Height Depth Width" at bounding box center [549, 160] width 141 height 89
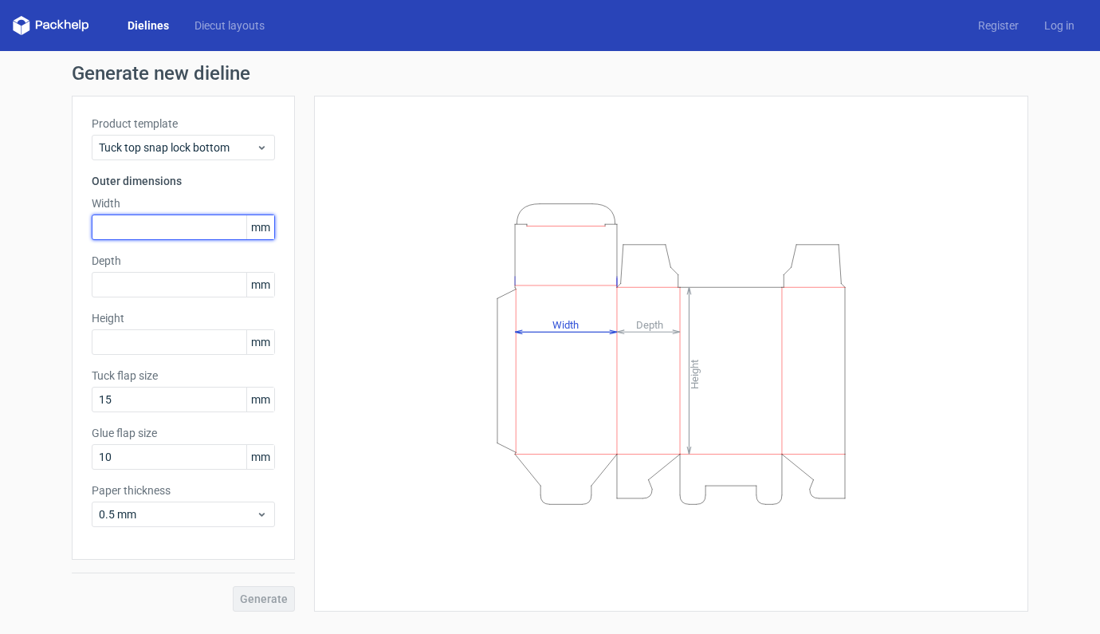
click at [159, 216] on input "text" at bounding box center [183, 227] width 183 height 26
type input "120"
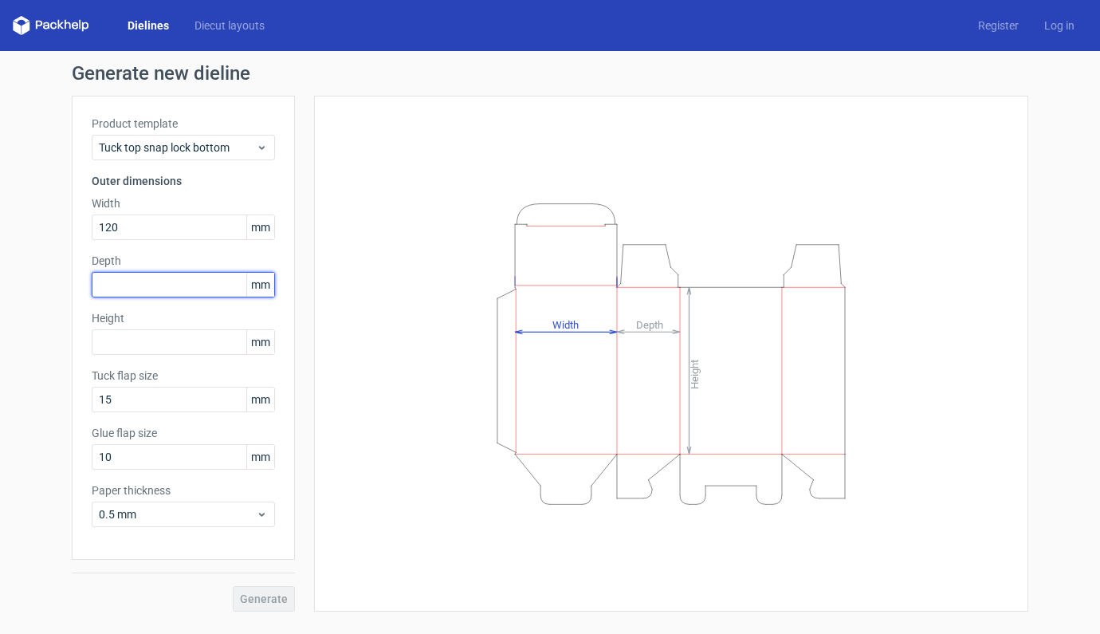
click at [163, 281] on input "text" at bounding box center [183, 285] width 183 height 26
click at [233, 22] on link "Diecut layouts" at bounding box center [230, 26] width 96 height 16
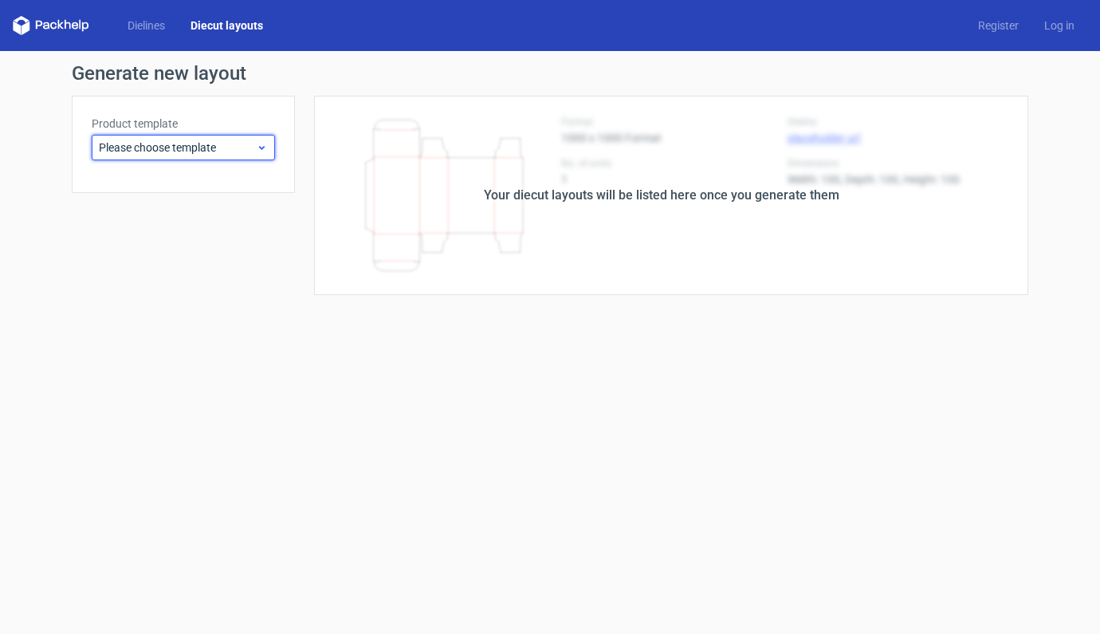
click at [253, 146] on span "Please choose template" at bounding box center [177, 147] width 157 height 16
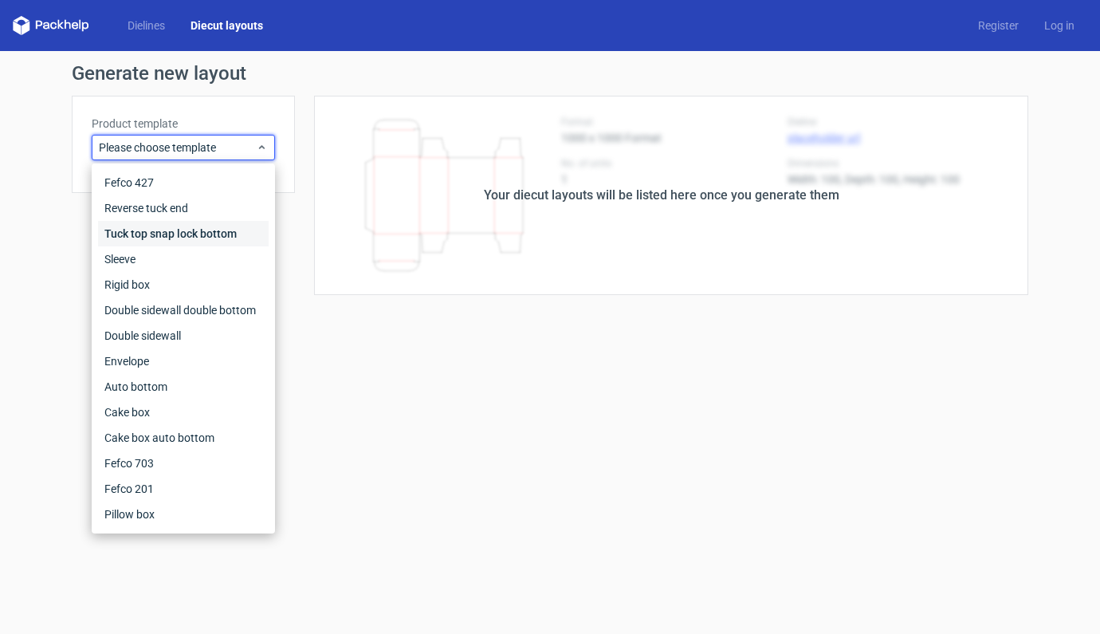
click at [188, 236] on div "Tuck top snap lock bottom" at bounding box center [183, 234] width 171 height 26
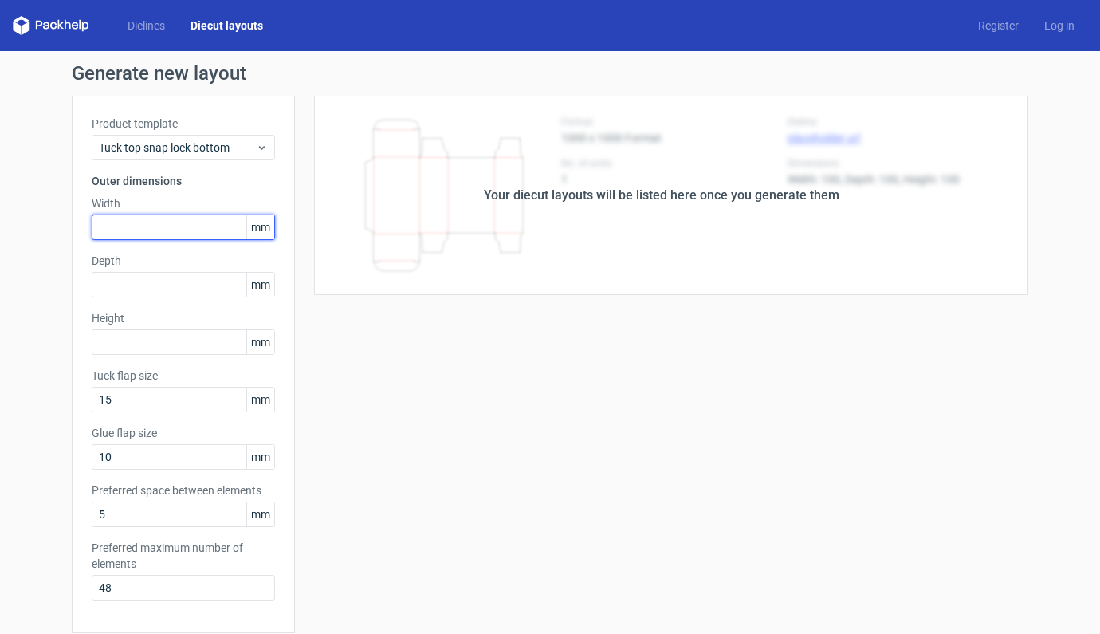
click at [160, 229] on input "text" at bounding box center [183, 227] width 183 height 26
type input "120"
click at [155, 271] on div "Depth mm" at bounding box center [183, 275] width 183 height 45
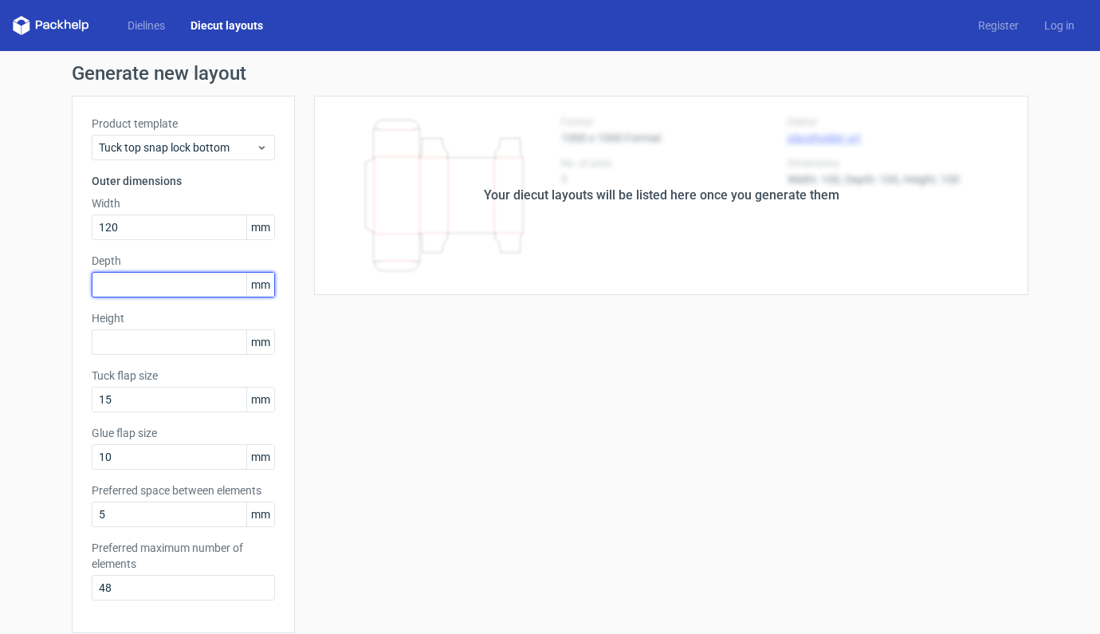
click at [155, 281] on input "text" at bounding box center [183, 285] width 183 height 26
type input "35"
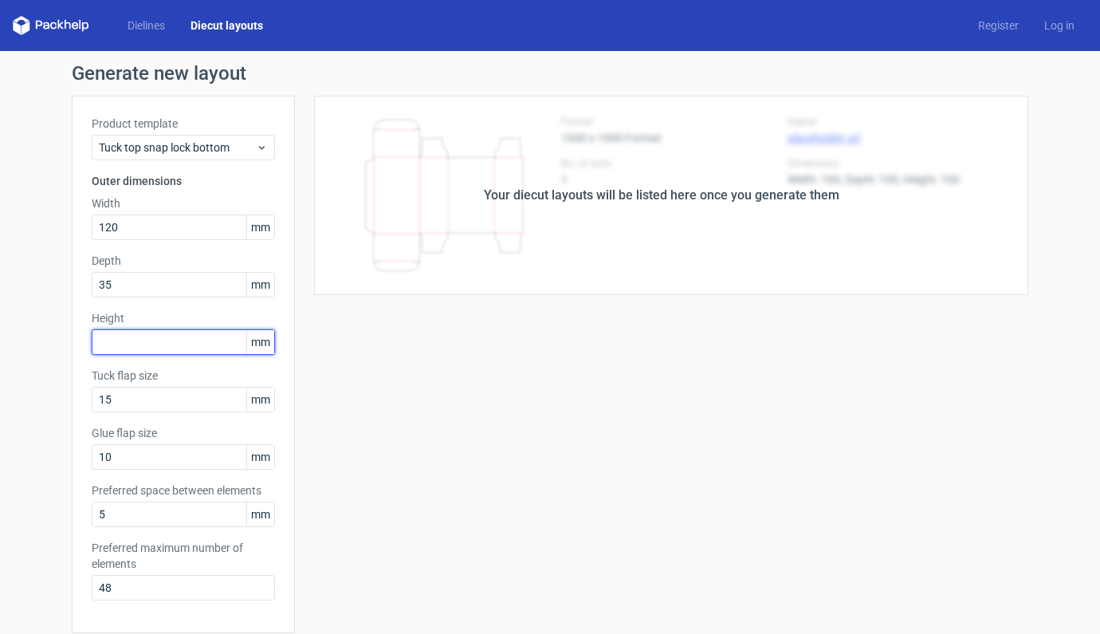
click at [155, 343] on input "text" at bounding box center [183, 342] width 183 height 26
type input "200"
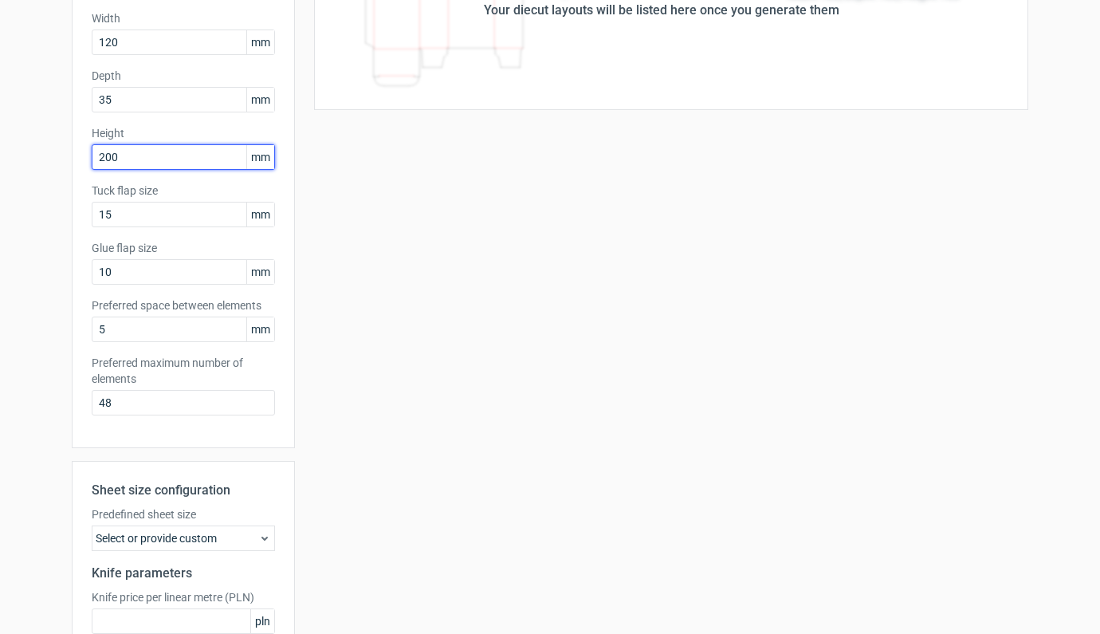
scroll to position [340, 0]
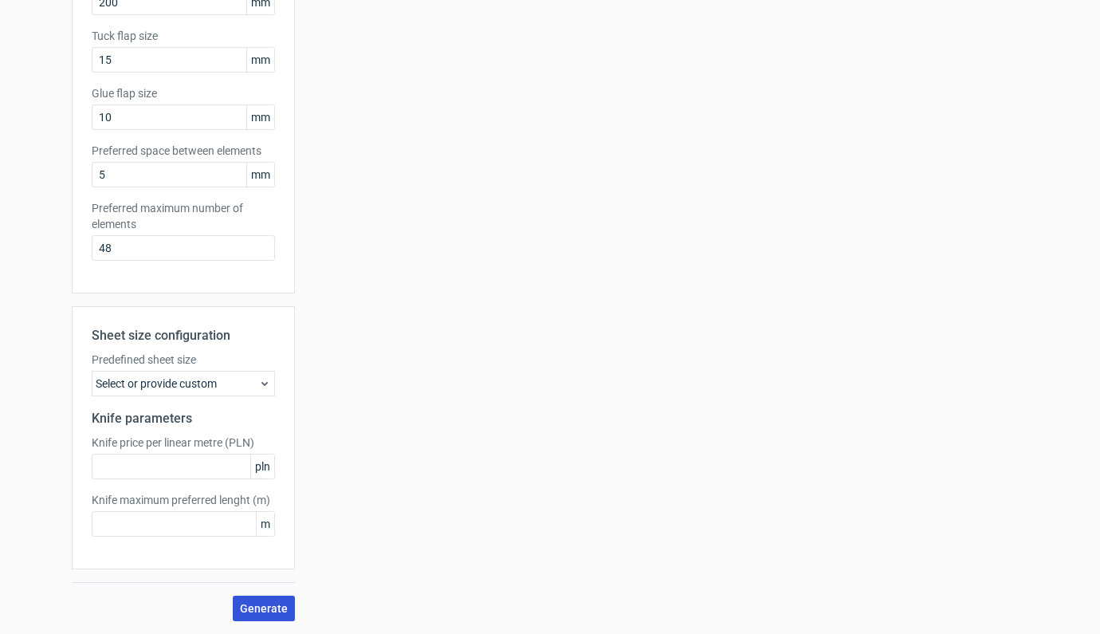
click at [261, 606] on span "Generate" at bounding box center [264, 608] width 48 height 11
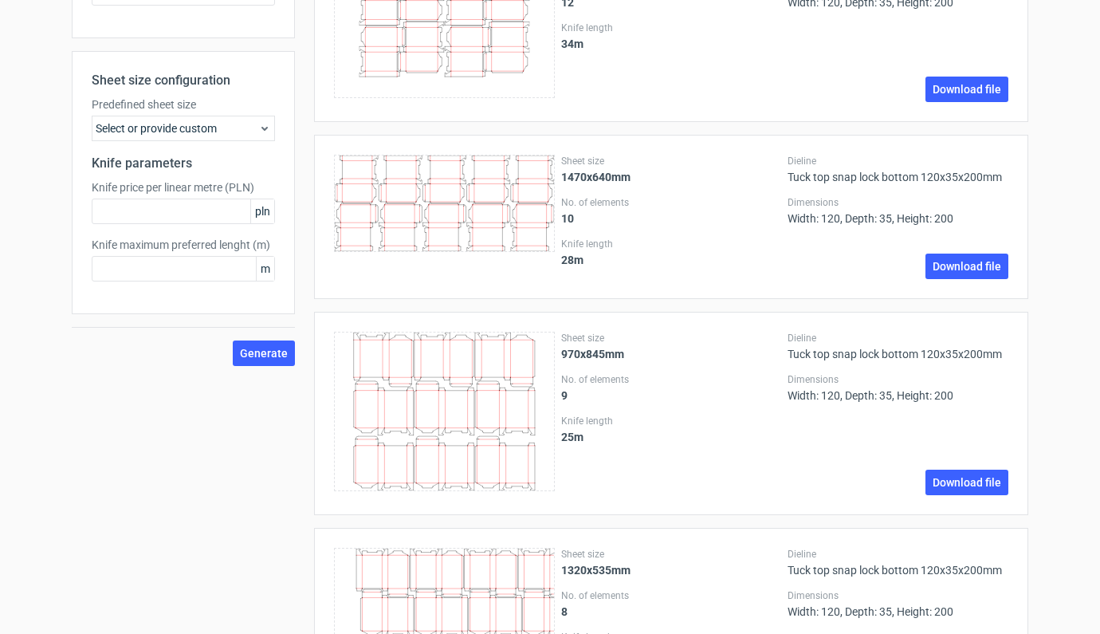
scroll to position [443, 0]
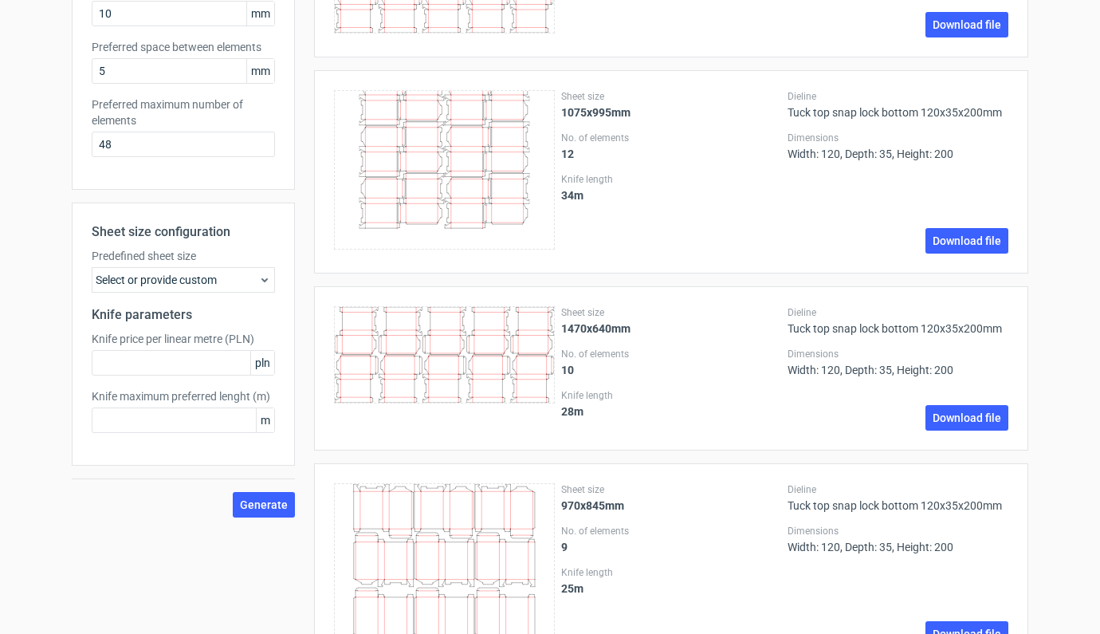
click at [192, 287] on div "Select or provide custom" at bounding box center [183, 280] width 183 height 26
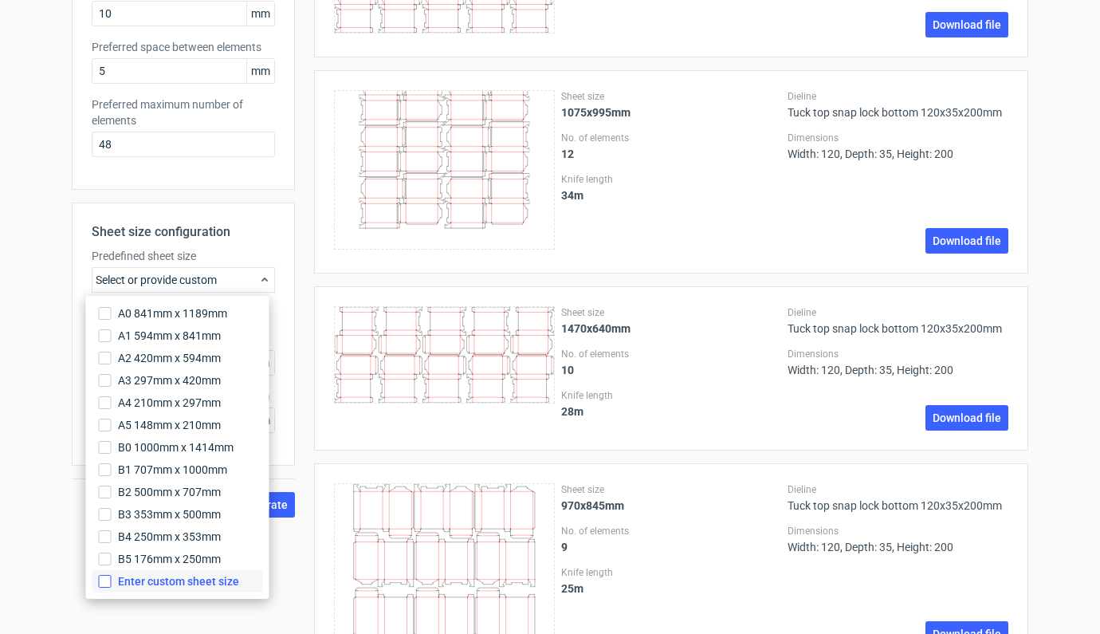
click at [109, 585] on input "Enter custom sheet size" at bounding box center [105, 581] width 13 height 13
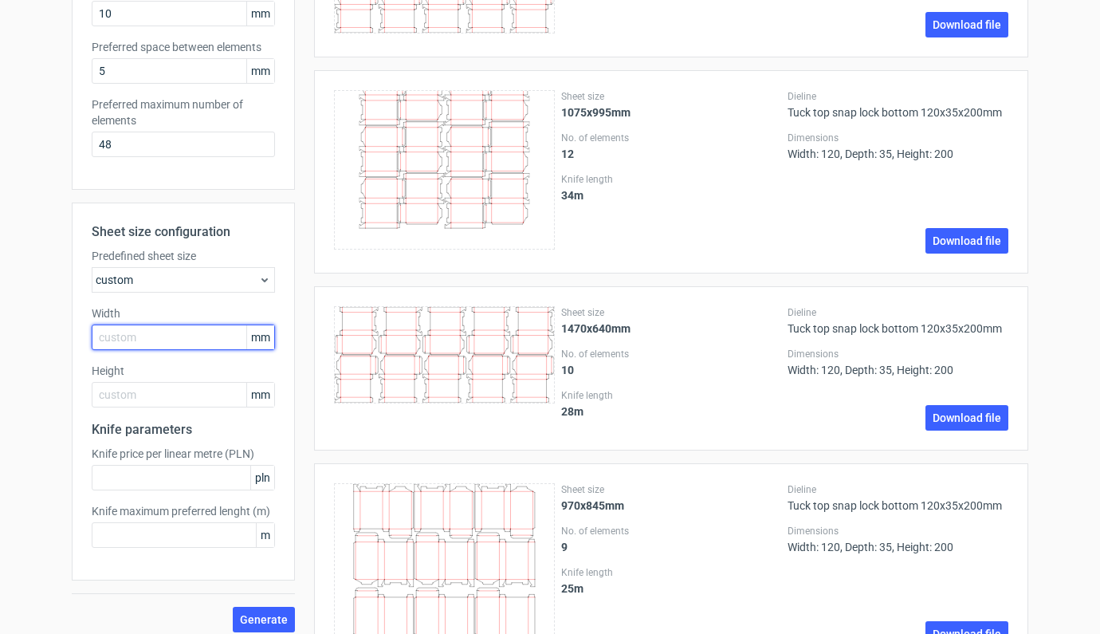
click at [116, 336] on input "text" at bounding box center [183, 337] width 183 height 26
type input "700"
click at [151, 395] on input "text" at bounding box center [183, 395] width 183 height 26
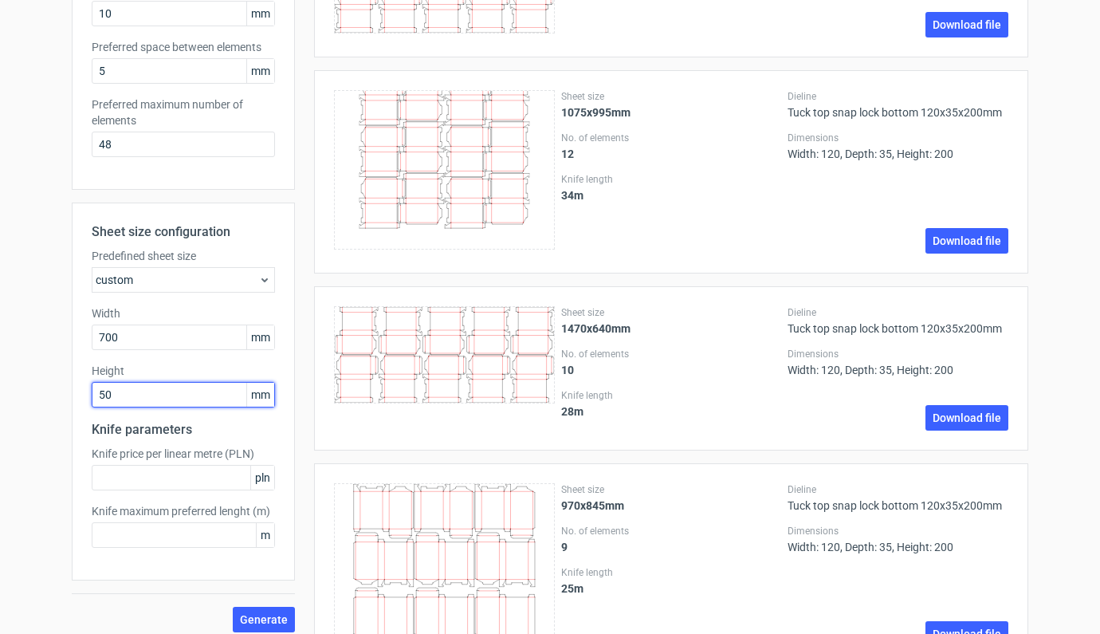
type input "500"
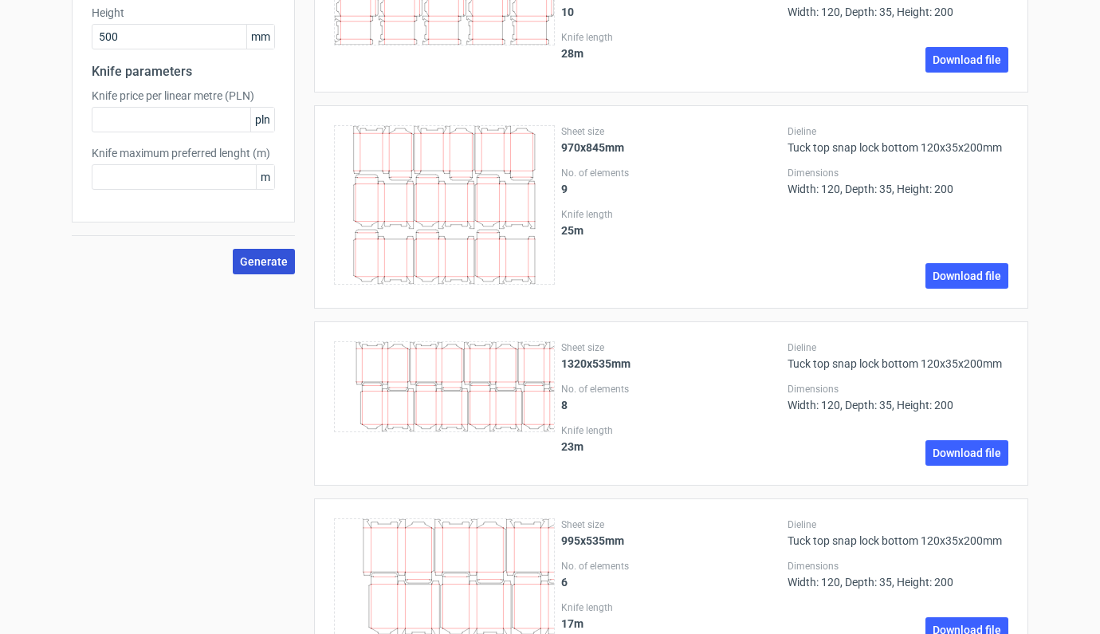
click at [257, 256] on span "Generate" at bounding box center [264, 261] width 48 height 11
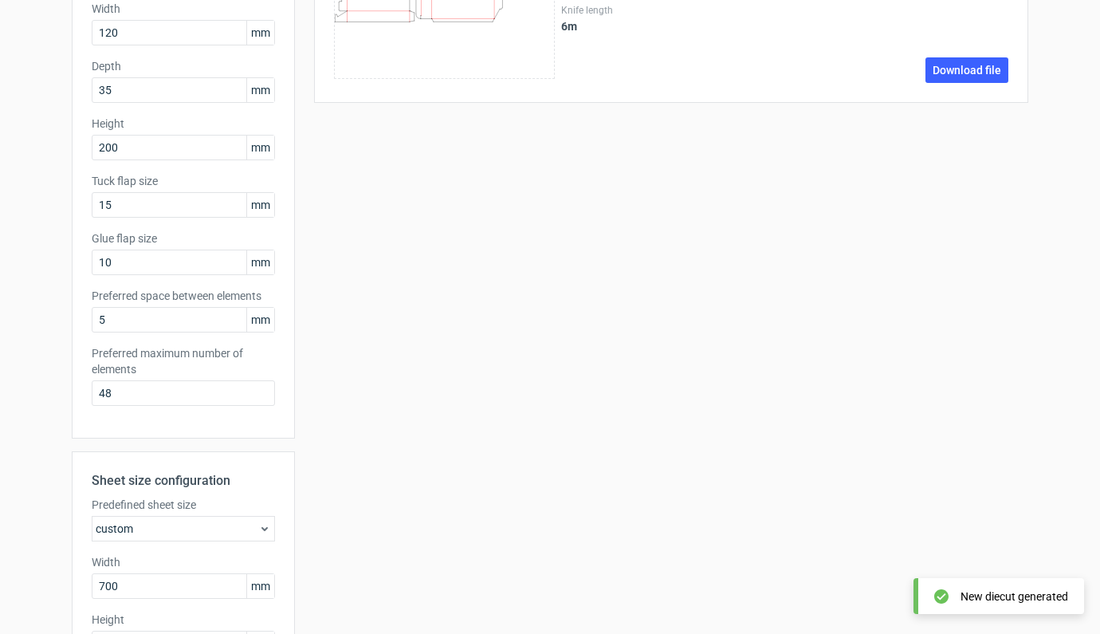
scroll to position [454, 0]
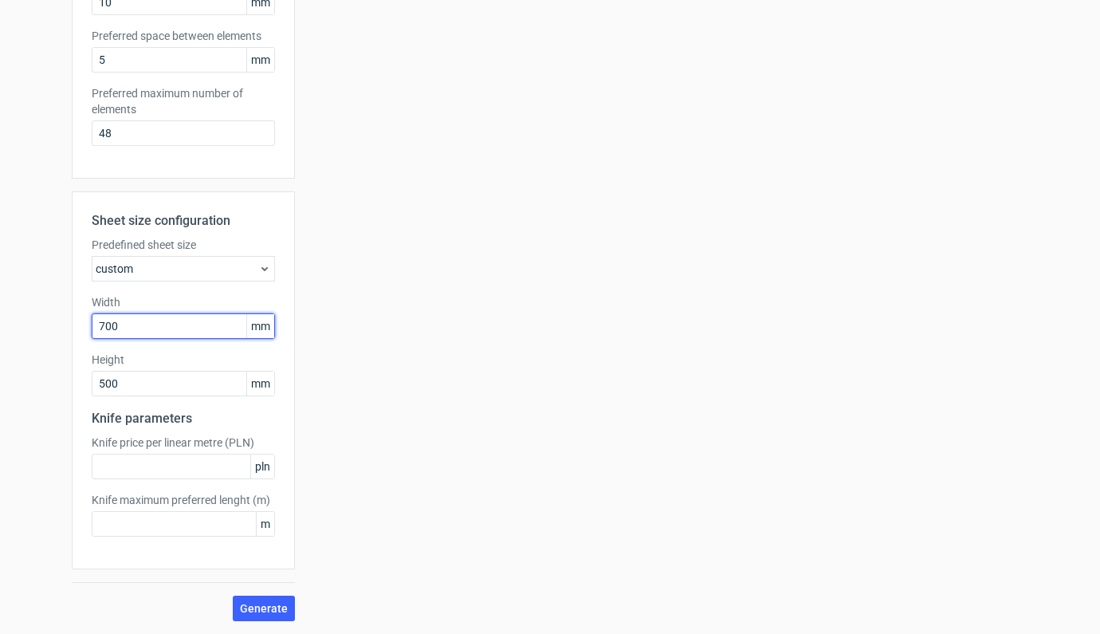
drag, startPoint x: 149, startPoint y: 327, endPoint x: 75, endPoint y: 327, distance: 74.1
click at [75, 327] on div "Sheet size configuration Predefined sheet size custom Width 700 mm Height 500 m…" at bounding box center [183, 380] width 223 height 378
type input "1000"
drag, startPoint x: 121, startPoint y: 390, endPoint x: 58, endPoint y: 381, distance: 63.6
click at [58, 381] on div "Generate new layout Product template Tuck top snap lock bottom Outer dimensions…" at bounding box center [550, 115] width 1100 height 1037
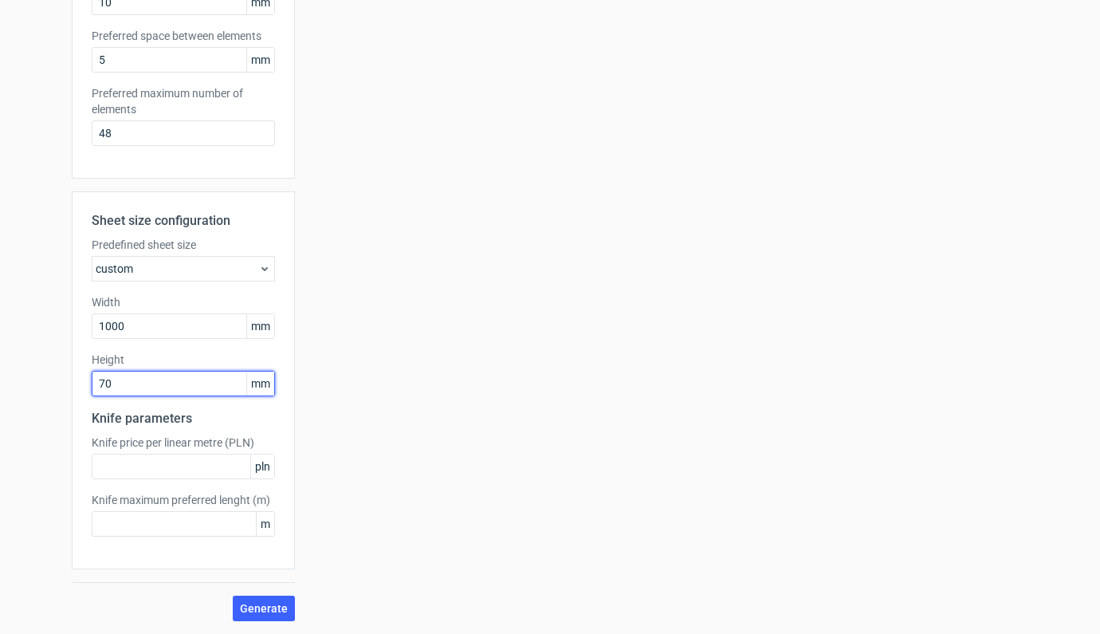
type input "700"
click at [261, 610] on span "Generate" at bounding box center [264, 608] width 48 height 11
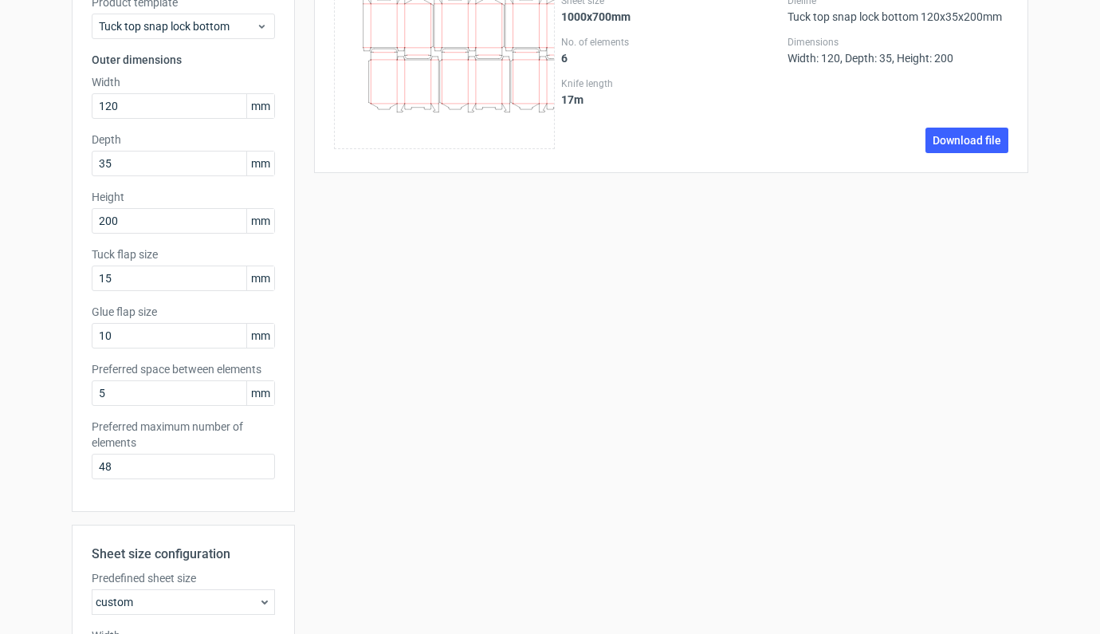
scroll to position [451, 0]
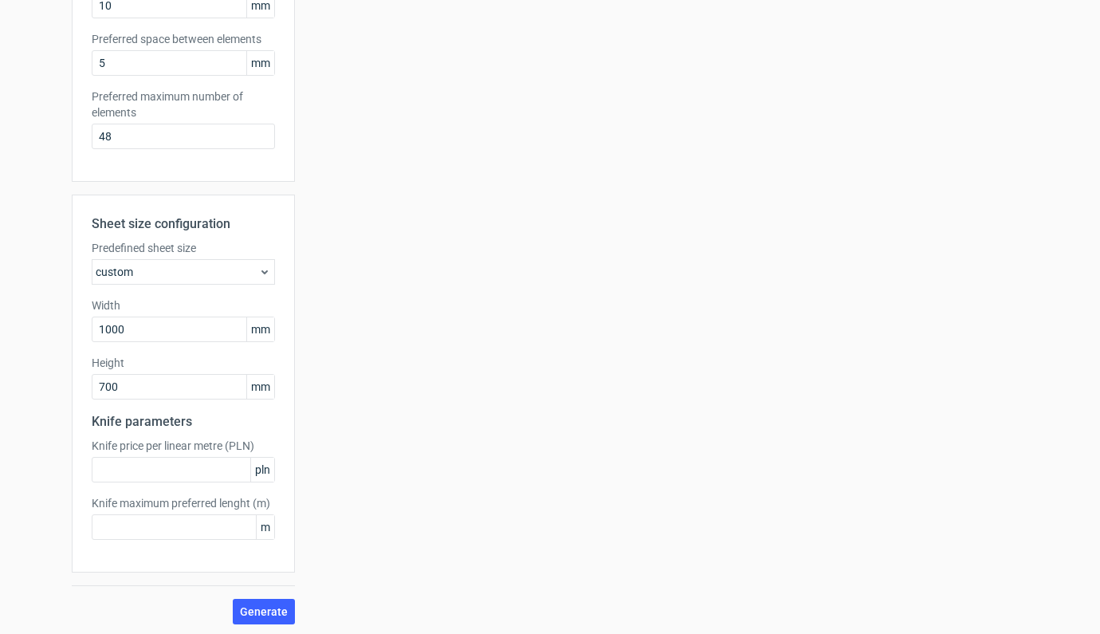
click at [261, 273] on use at bounding box center [264, 272] width 6 height 4
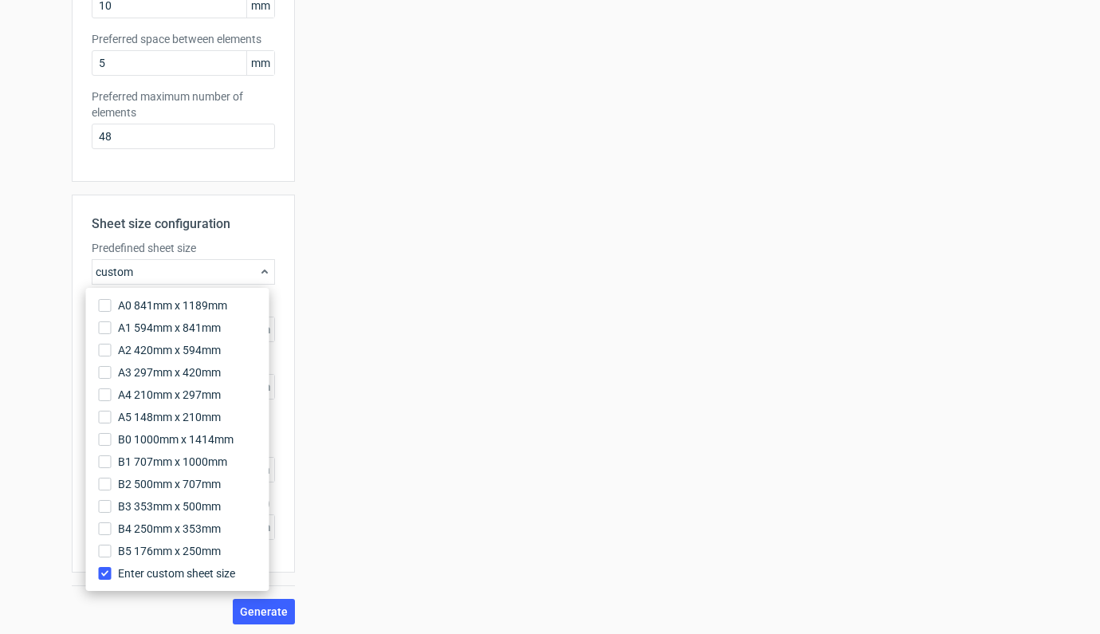
click at [102, 575] on input "Enter custom sheet size" at bounding box center [105, 573] width 13 height 13
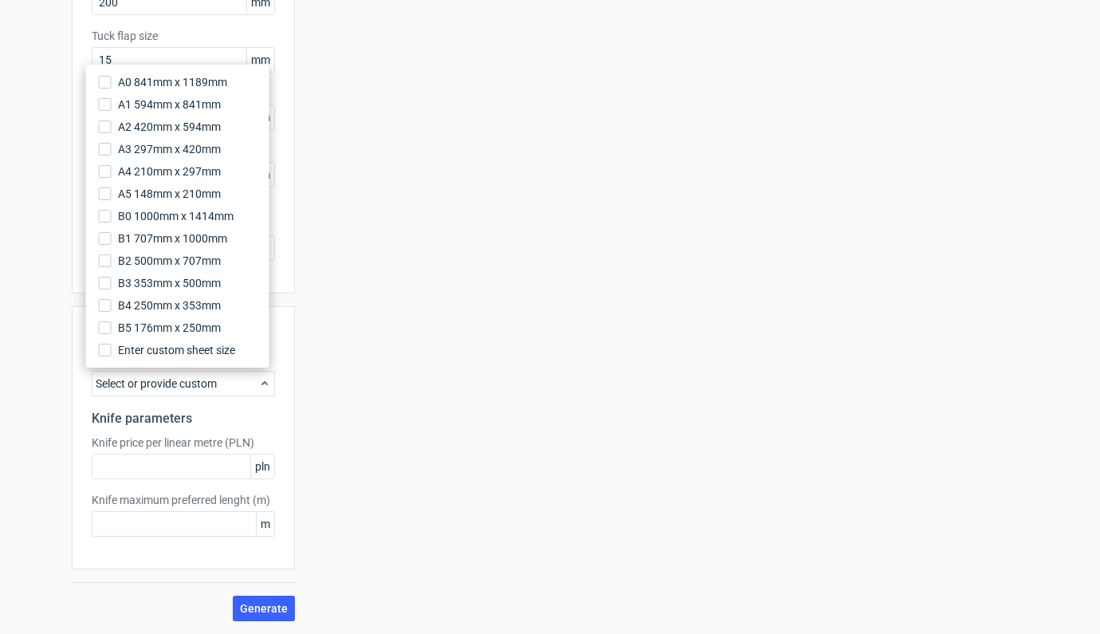
scroll to position [340, 0]
click at [257, 617] on button "Generate" at bounding box center [264, 608] width 62 height 26
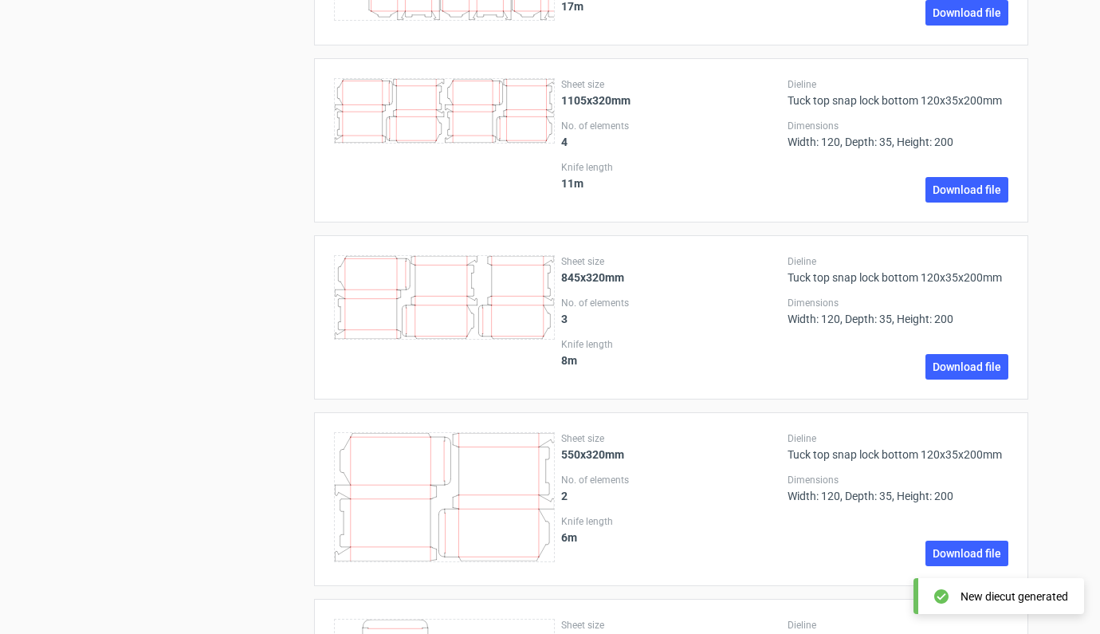
scroll to position [1611, 0]
